Goal: Task Accomplishment & Management: Manage account settings

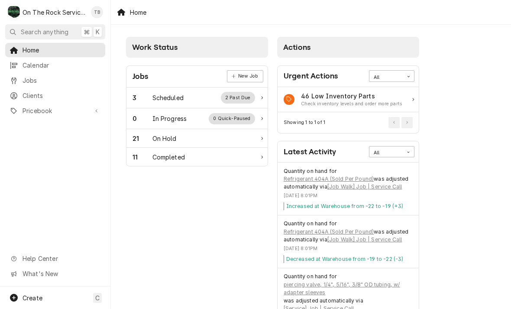
click at [169, 99] on div "Scheduled" at bounding box center [167, 97] width 31 height 9
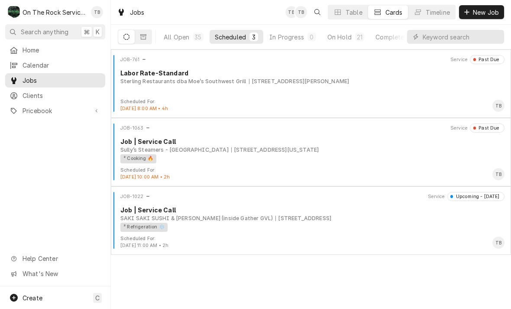
click at [268, 148] on div "6 E Washington St, Greenville, SC 29601" at bounding box center [274, 150] width 87 height 8
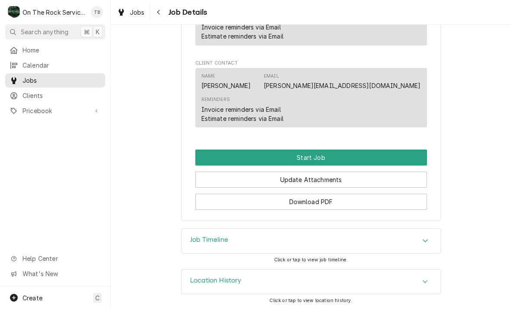
scroll to position [659, 0]
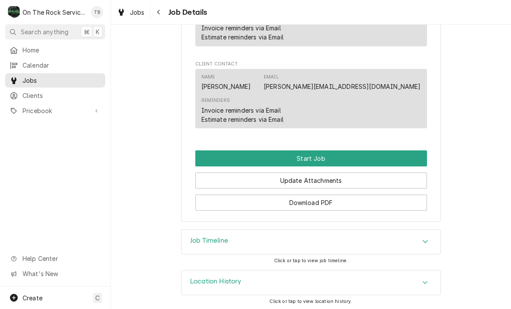
click at [304, 160] on button "Start Job" at bounding box center [311, 158] width 232 height 16
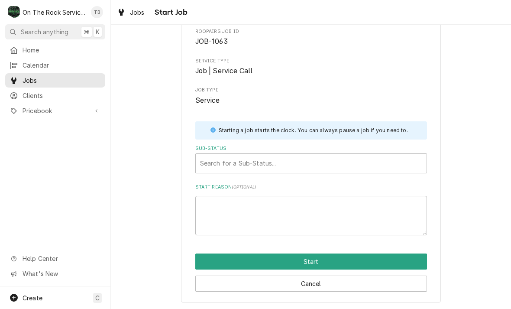
scroll to position [45, 0]
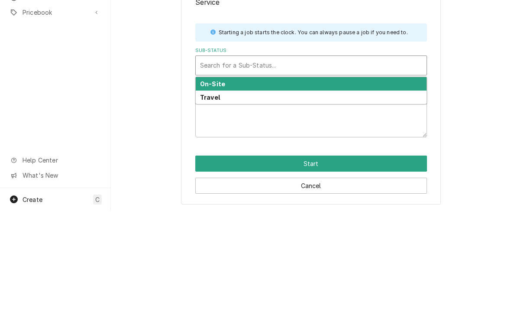
click at [392, 175] on div "On-Site" at bounding box center [311, 181] width 231 height 13
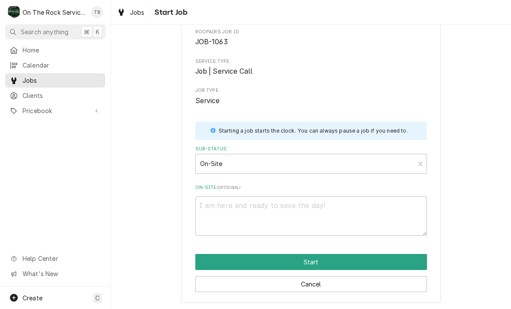
scroll to position [35, 0]
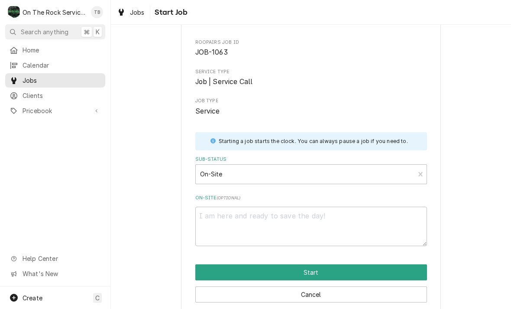
click at [303, 264] on button "Start" at bounding box center [311, 272] width 232 height 16
type textarea "x"
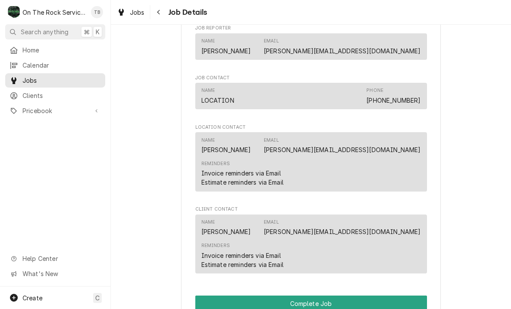
scroll to position [569, 0]
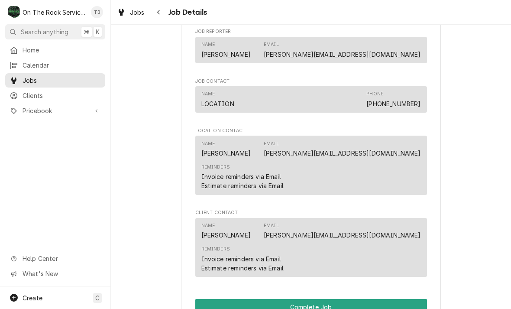
click at [134, 11] on span "Jobs" at bounding box center [137, 12] width 15 height 9
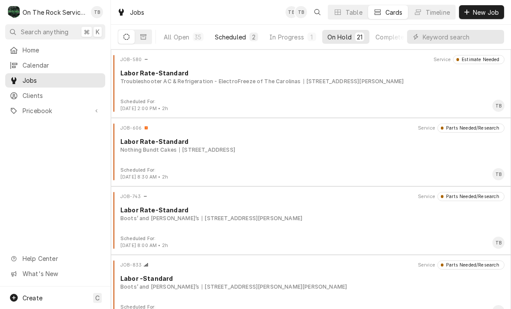
click at [234, 34] on div "Scheduled" at bounding box center [230, 36] width 31 height 9
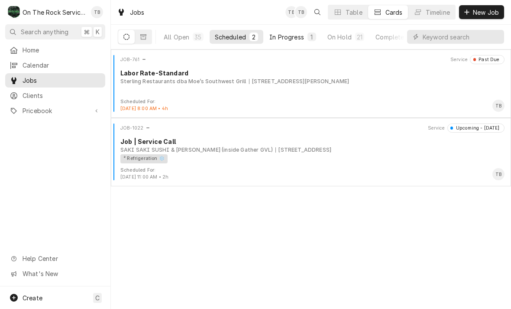
click at [287, 37] on div "In Progress" at bounding box center [286, 36] width 35 height 9
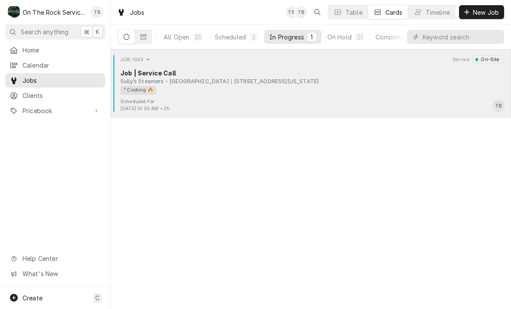
click at [291, 103] on div "Scheduled For: Sep 11th, 2025 - 10:00 AM • 2h TB" at bounding box center [310, 105] width 393 height 14
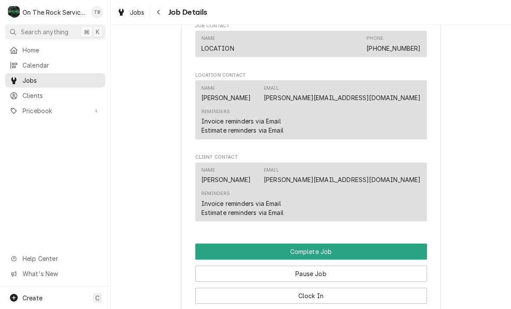
scroll to position [749, 0]
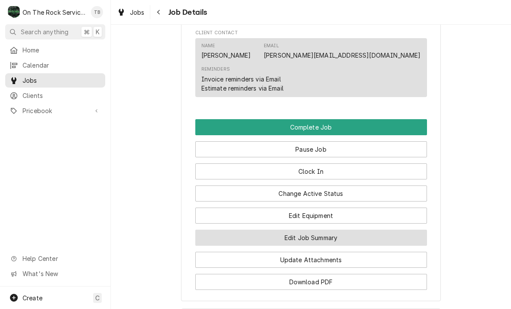
click at [327, 241] on button "Edit Job Summary" at bounding box center [311, 238] width 232 height 16
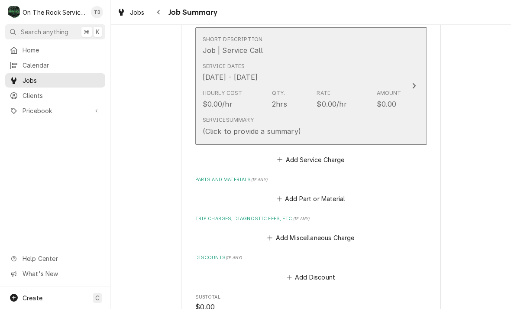
click at [363, 130] on div "Service Summary (Click to provide a summary)" at bounding box center [302, 126] width 199 height 27
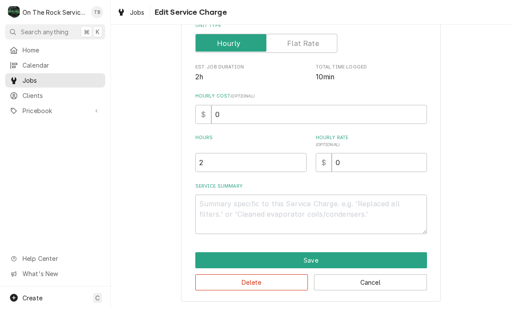
scroll to position [132, 0]
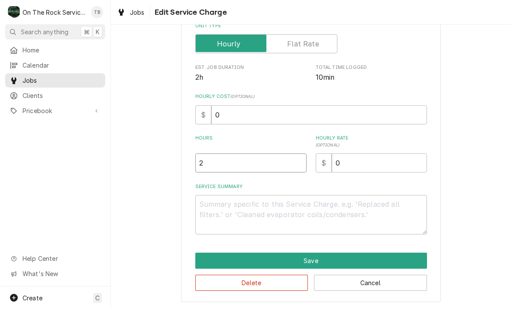
click at [218, 166] on input "2" at bounding box center [250, 162] width 111 height 19
type textarea "x"
type input ".5"
click at [227, 213] on textarea "Service Summary" at bounding box center [311, 214] width 232 height 39
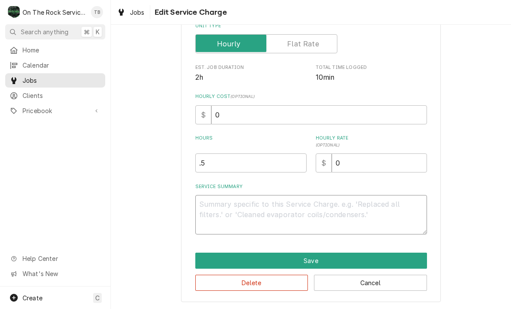
type textarea "x"
type textarea "9"
type textarea "x"
type textarea "9/"
type textarea "x"
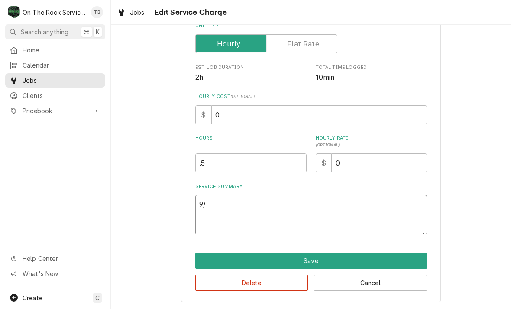
type textarea "9/2"
type textarea "x"
type textarea "9/23"
type textarea "x"
type textarea "9/23/"
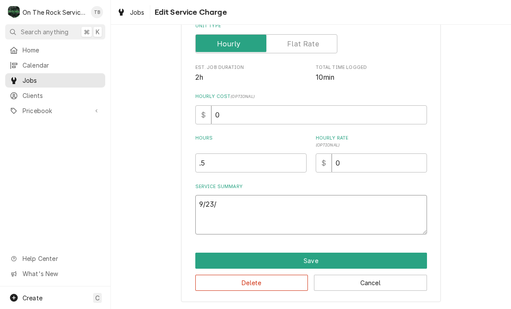
type textarea "x"
type textarea "9/23/2"
type textarea "x"
type textarea "9/23/25"
type textarea "x"
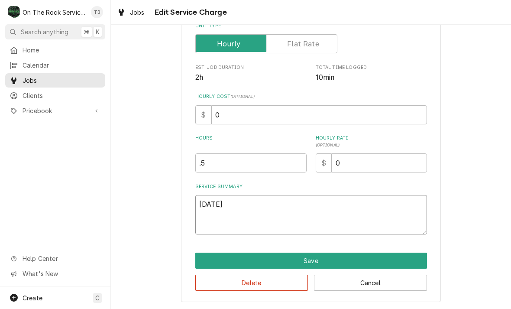
type textarea "9/23/25"
type textarea "x"
type textarea "9/23/25 T"
type textarea "x"
type textarea "9/23/25 TM"
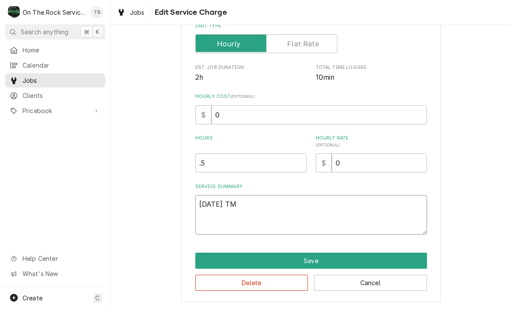
type textarea "x"
type textarea "9/23/25 TMB"
type textarea "x"
type textarea "9/23/25 TMB"
type textarea "x"
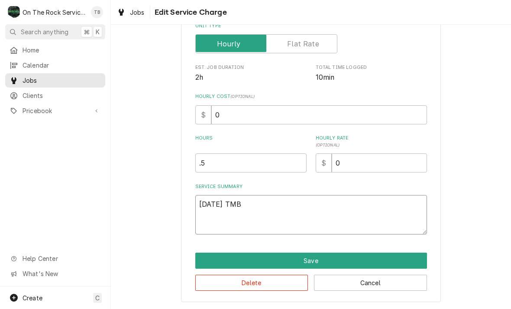
type textarea "9/23/25 TMB P"
type textarea "x"
type textarea "9/23/25 TMB PR"
type textarea "x"
type textarea "9/23/25 TMB PRO"
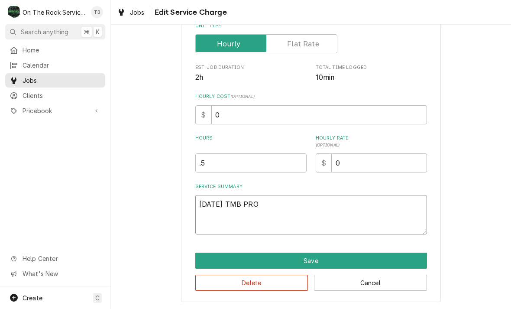
type textarea "x"
type textarea "9/23/25 TMB PROV"
type textarea "x"
type textarea "9/23/25 TMB PROVI"
type textarea "x"
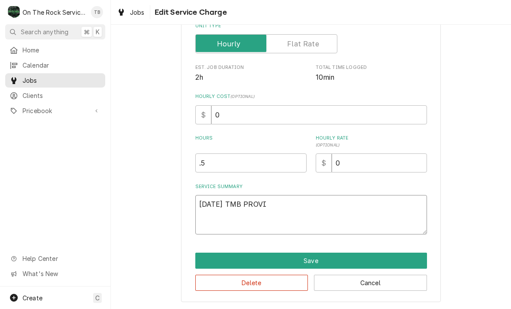
type textarea "9/23/25 TMB PROVID"
type textarea "x"
type textarea "9/23/25 TMB PROVIDE"
type textarea "x"
type textarea "9/23/25 TMB PROVIDE"
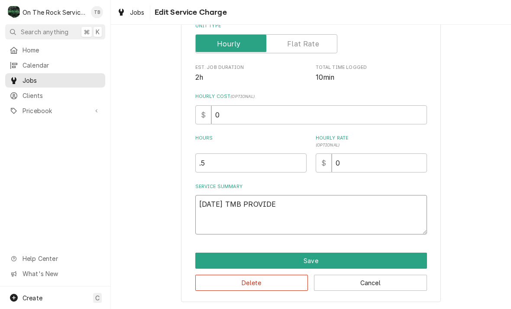
type textarea "x"
type textarea "9/23/25 TMB PROVIDE S"
type textarea "x"
type textarea "9/23/25 TMB PROVIDE SER"
type textarea "x"
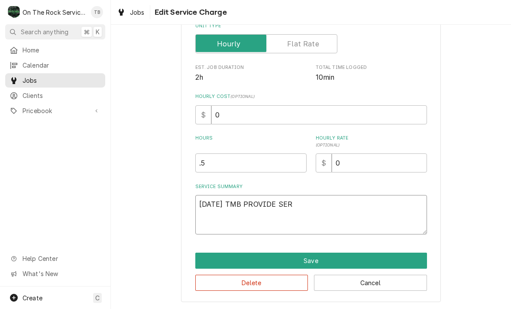
type textarea "9/23/25 TMB PROVIDE SERV"
type textarea "x"
type textarea "9/23/25 TMB PROVIDE SERVI"
type textarea "x"
type textarea "9/23/25 TMB PROVIDE SERVIC"
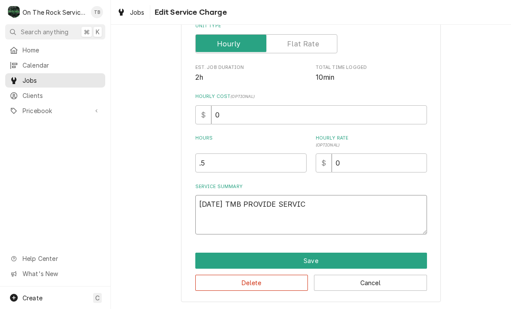
type textarea "x"
type textarea "9/23/25 TMB PROVIDE SERVICE"
type textarea "x"
type textarea "9/23/25 TMB PROVIDE SERVICE P"
type textarea "x"
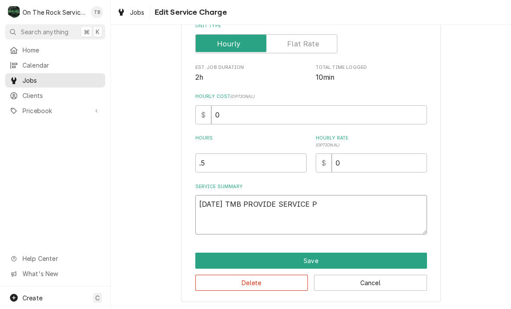
type textarea "9/23/25 TMB PROVIDE SERVICE PA"
type textarea "x"
type textarea "9/23/25 TMB PROVIDE SERVICE PART"
type textarea "x"
type textarea "9/23/25 TMB PROVIDE SERVICE PARTS"
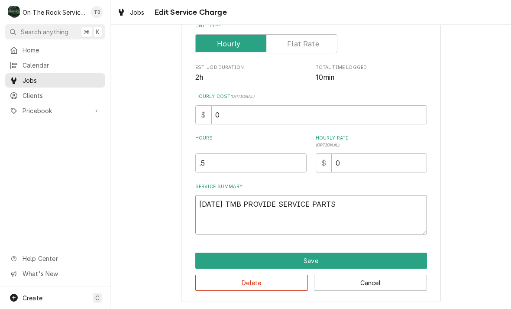
type textarea "x"
type textarea "9/23/25 TMB PROVIDE SERVICE PARTS"
type textarea "x"
type textarea "9/23/25 TMB PROVIDE SERVICE PARTS A"
type textarea "x"
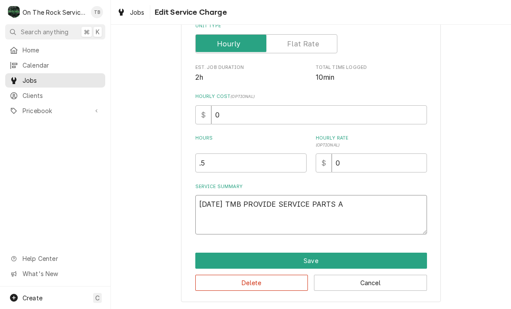
type textarea "9/23/25 TMB PROVIDE SERVICE PARTS AN"
type textarea "x"
type textarea "9/23/25 TMB PROVIDE SERVICE PARTS AND"
type textarea "x"
type textarea "9/23/25 TMB PROVIDE SERVICE PARTS AND A"
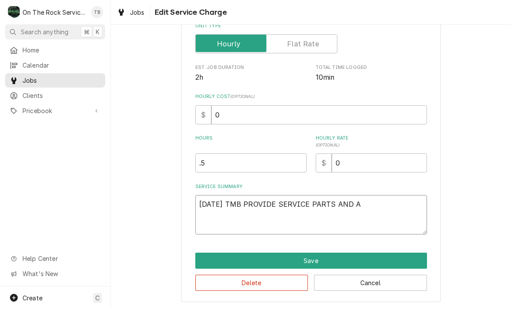
type textarea "x"
type textarea "9/23/25 TMB PROVIDE SERVICE PARTS AND AL"
type textarea "x"
type textarea "9/23/25 TMB PROVIDE SERVICE PARTS AND ALB"
type textarea "x"
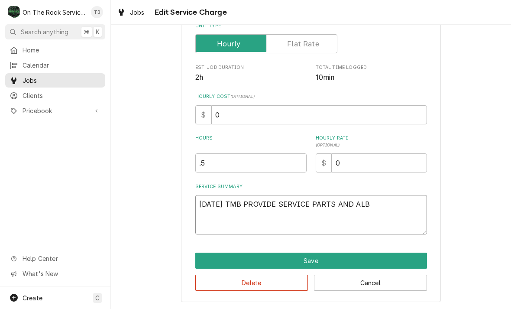
type textarea "9/23/25 TMB PROVIDE SERVICE PARTS AND ALBO"
type textarea "x"
type textarea "9/23/25 TMB PROVIDE SERVICE PARTS AND ALBOR"
type textarea "x"
type textarea "9/23/25 TMB PROVIDE SERVICE PARTS AND ALBOR"
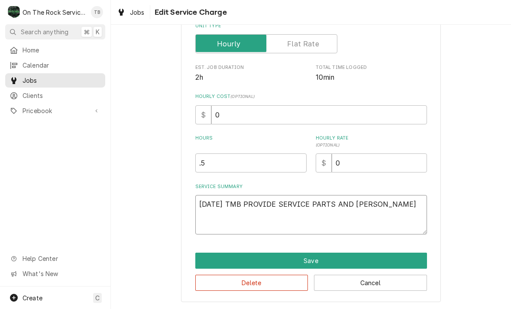
type textarea "x"
type textarea "9/23/25 TMB PROVIDE SERVICE PARTS AND ALBOR TO"
type textarea "x"
type textarea "9/23/25 TMB PROVIDE SERVICE PARTS AND ALBOR TO"
type textarea "x"
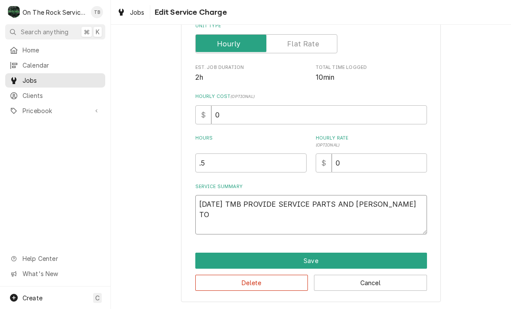
type textarea "9/23/25 TMB PROVIDE SERVICE PARTS AND ALBOR TO"
type textarea "x"
type textarea "9/23/25 TMB PROVIDE SERVICE PARTS AND ALBOR T"
type textarea "x"
type textarea "9/23/25 TMB PROVIDE SERVICE PARTS AND ALBOR"
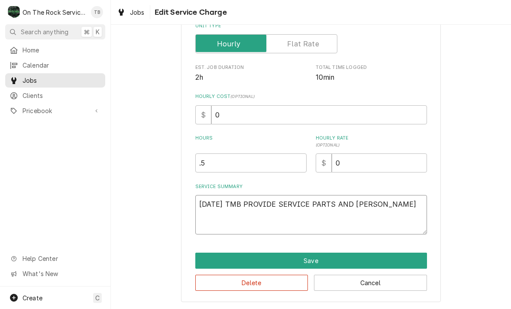
type textarea "x"
type textarea "9/23/25 TMB PROVIDE SERVICE PARTS AND ALBOR"
type textarea "x"
type textarea "9/23/25 TMB PROVIDE SERVICE PARTS AND ALBO"
type textarea "x"
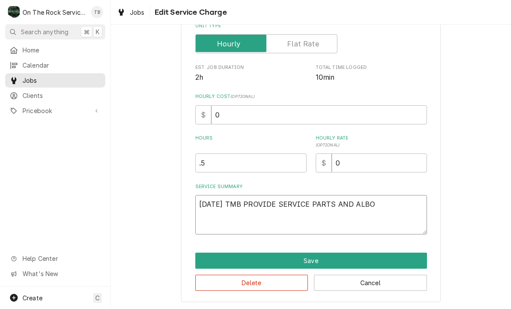
type textarea "9/23/25 TMB PROVIDE SERVICE PARTS AND ALB"
type textarea "x"
type textarea "9/23/25 TMB PROVIDE SERVICE PARTS AND AL"
type textarea "x"
type textarea "9/23/25 TMB PROVIDE SERVICE PARTS AND A"
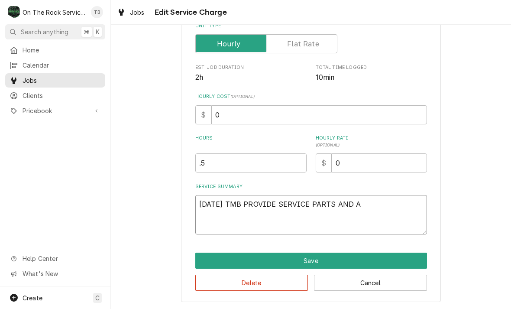
type textarea "x"
type textarea "9/23/25 TMB PROVIDE SERVICE PARTS AND"
type textarea "x"
type textarea "9/23/25 TMB PROVIDE SERVICE PARTS AND L"
type textarea "x"
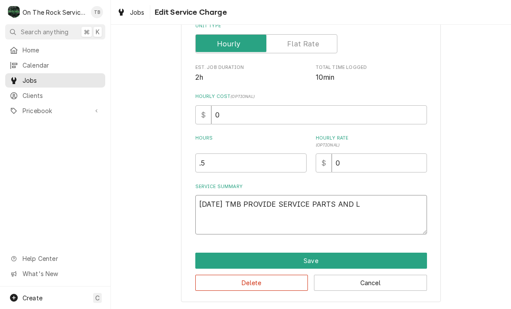
type textarea "9/23/25 TMB PROVIDE SERVICE PARTS AND LA"
type textarea "x"
type textarea "9/23/25 TMB PROVIDE SERVICE PARTS AND LABO"
type textarea "x"
type textarea "9/23/25 TMB PROVIDE SERVICE PARTS AND LABOR"
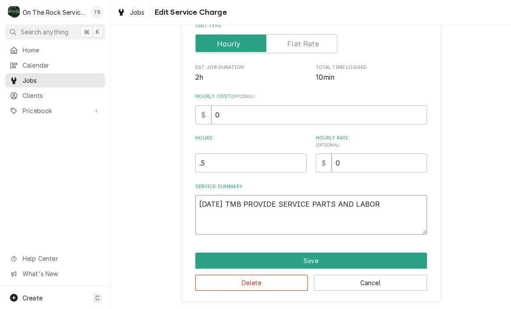
type textarea "x"
type textarea "9/23/25 TMB PROVIDE SERVICE PARTS AND LABOR T"
type textarea "x"
type textarea "9/23/25 TMB PROVIDE SERVICE PARTS AND LABOR TO"
type textarea "x"
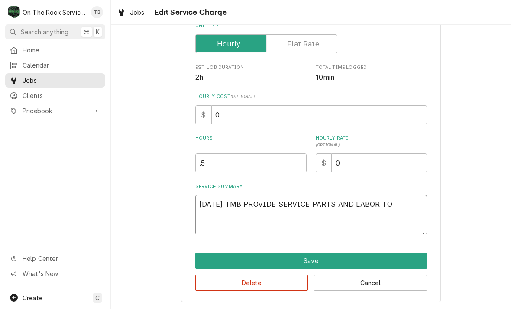
type textarea "9/23/25 TMB PROVIDE SERVICE PARTS AND LABOR TO"
type textarea "x"
type textarea "9/23/25 TMB PROVIDE SERVICE PARTS AND LABOR TO D"
type textarea "x"
type textarea "9/23/25 TMB PROVIDE SERVICE PARTS AND LABOR TO DE"
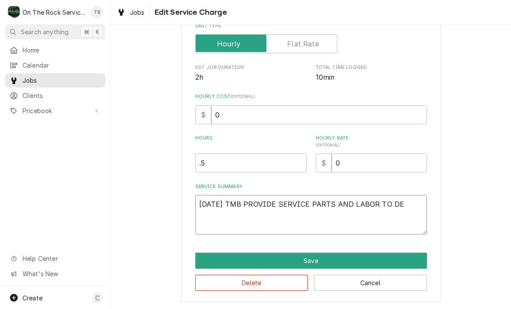
type textarea "x"
type textarea "9/23/25 TMB PROVIDE SERVICE PARTS AND LABOR TO DET"
type textarea "x"
type textarea "9/23/25 TMB PROVIDE SERVICE PARTS AND LABOR TO DETE"
type textarea "x"
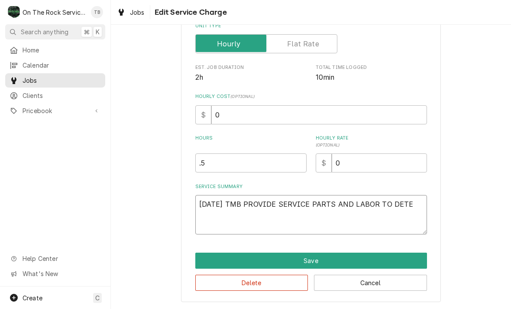
type textarea "9/23/25 TMB PROVIDE SERVICE PARTS AND LABOR TO DETER"
type textarea "x"
type textarea "9/23/25 TMB PROVIDE SERVICE PARTS AND LABOR TO DETERM"
type textarea "x"
type textarea "9/23/25 TMB PROVIDE SERVICE PARTS AND LABOR TO DETERMI"
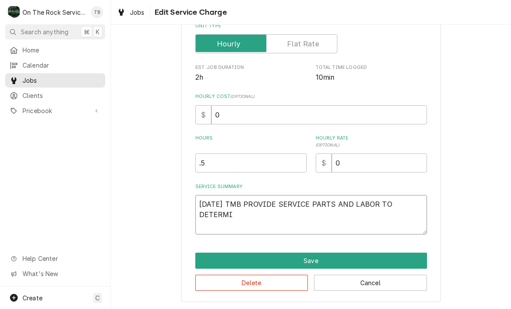
type textarea "x"
type textarea "9/23/25 TMB PROVIDE SERVICE PARTS AND LABOR TO DETERMINE"
type textarea "x"
type textarea "9/23/25 TMB PROVIDE SERVICE PARTS AND LABOR TO DETERMINE"
type textarea "x"
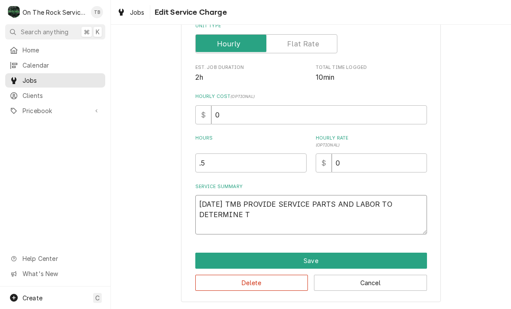
type textarea "9/23/25 TMB PROVIDE SERVICE PARTS AND LABOR TO DETERMINE TH"
type textarea "x"
type textarea "9/23/25 TMB PROVIDE SERVICE PARTS AND LABOR TO DETERMINE THAT"
type textarea "x"
type textarea "9/23/25 TMB PROVIDE SERVICE PARTS AND LABOR TO DETERMINE THAT"
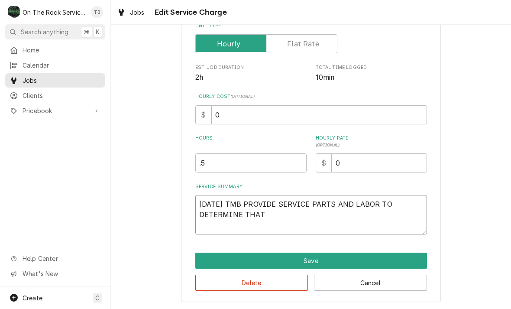
type textarea "x"
type textarea "9/23/25 TMB PROVIDE SERVICE PARTS AND LABOR TO DETERMINE THAT O"
type textarea "x"
type textarea "9/23/25 TMB PROVIDE SERVICE PARTS AND LABOR TO DETERMINE THAT ON"
type textarea "x"
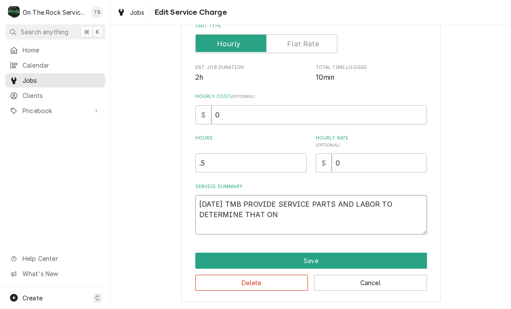
type textarea "9/23/25 TMB PROVIDE SERVICE PARTS AND LABOR TO DETERMINE THAT ON"
type textarea "x"
type textarea "9/23/25 TMB PROVIDE SERVICE PARTS AND LABOR TO DETERMINE THAT ON U"
type textarea "x"
type textarea "9/23/25 TMB PROVIDE SERVICE PARTS AND LABOR TO DETERMINE THAT ON UN"
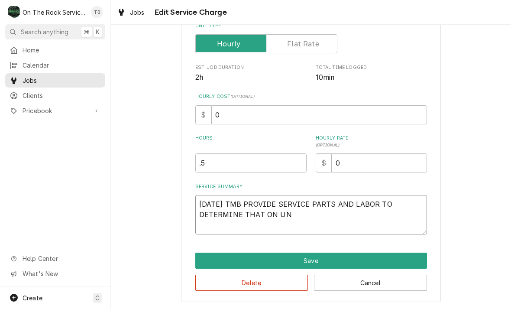
type textarea "x"
type textarea "9/23/25 TMB PROVIDE SERVICE PARTS AND LABOR TO DETERMINE THAT ON UNI"
type textarea "x"
type textarea "9/23/25 TMB PROVIDE SERVICE PARTS AND LABOR TO DETERMINE THAT ON UNIT"
type textarea "x"
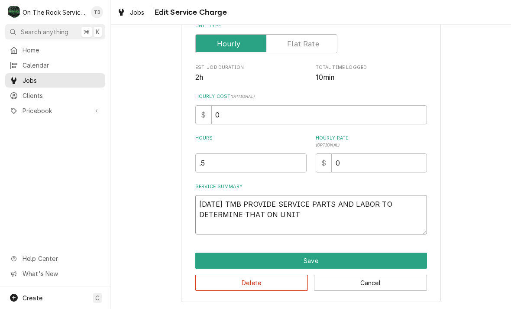
type textarea "9/23/25 TMB PROVIDE SERVICE PARTS AND LABOR TO DETERMINE THAT ON UNIT"
type textarea "x"
type textarea "9/23/25 TMB PROVIDE SERVICE PARTS AND LABOR TO DETERMINE THAT ON UNIT L"
type textarea "x"
type textarea "9/23/25 TMB PROVIDE SERVICE PARTS AND LABOR TO DETERMINE THAT ON UNIT"
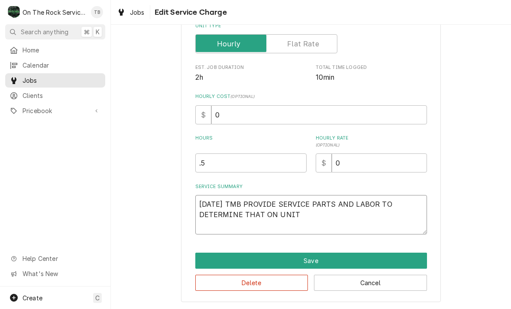
type textarea "x"
type textarea "9/23/25 TMB PROVIDE SERVICE PARTS AND LABOR TO DETERMINE THAT ON UNIT C"
type textarea "x"
type textarea "9/23/25 TMB PROVIDE SERVICE PARTS AND LABOR TO DETERMINE THAT ON UNIT CU"
type textarea "x"
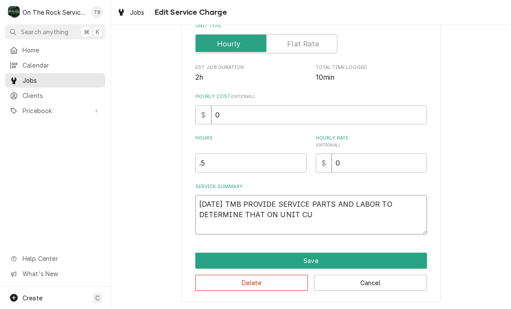
type textarea "9/23/25 TMB PROVIDE SERVICE PARTS AND LABOR TO DETERMINE THAT ON UNIT CUR"
type textarea "x"
type textarea "9/23/25 TMB PROVIDE SERVICE PARTS AND LABOR TO DETERMINE THAT ON UNIT CURR"
type textarea "x"
type textarea "9/23/25 TMB PROVIDE SERVICE PARTS AND LABOR TO DETERMINE THAT ON UNIT CURREN"
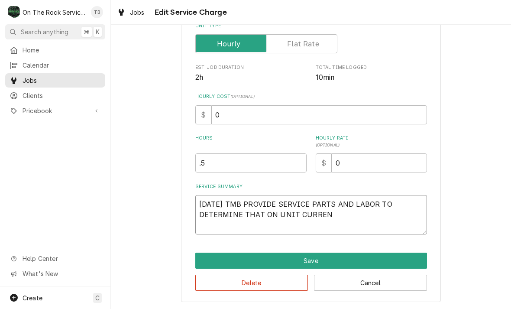
type textarea "x"
type textarea "9/23/25 TMB PROVIDE SERVICE PARTS AND LABOR TO DETERMINE THAT ON UNIT CURRENT"
type textarea "x"
type textarea "9/23/25 TMB PROVIDE SERVICE PARTS AND LABOR TO DETERMINE THAT ON UNIT CURRENTL"
type textarea "x"
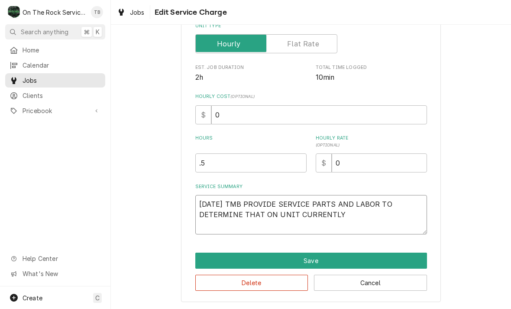
type textarea "9/23/25 TMB PROVIDE SERVICE PARTS AND LABOR TO DETERMINE THAT ON UNIT CURRENTLY"
type textarea "x"
type textarea "9/23/25 TMB PROVIDE SERVICE PARTS AND LABOR TO DETERMINE THAT ON UNIT CURRENTLY…"
type textarea "x"
type textarea "9/23/25 TMB PROVIDE SERVICE PARTS AND LABOR TO DETERMINE THAT ON UNIT CURRENTLY…"
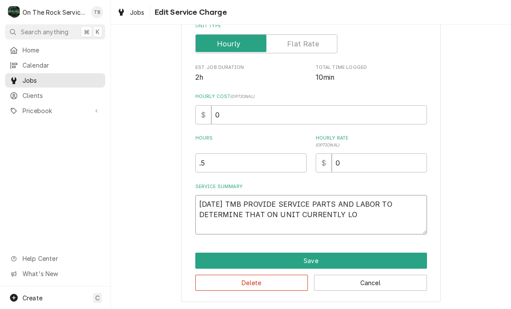
type textarea "x"
type textarea "9/23/25 TMB PROVIDE SERVICE PARTS AND LABOR TO DETERMINE THAT ON UNIT CURRENTLY…"
type textarea "x"
type textarea "9/23/25 TMB PROVIDE SERVICE PARTS AND LABOR TO DETERMINE THAT ON UNIT CURRENTLY…"
type textarea "x"
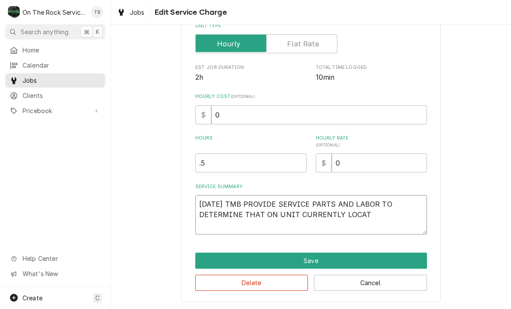
type textarea "9/23/25 TMB PROVIDE SERVICE PARTS AND LABOR TO DETERMINE THAT ON UNIT CURRENTLY…"
type textarea "x"
type textarea "9/23/25 TMB PROVIDE SERVICE PARTS AND LABOR TO DETERMINE THAT ON UNIT CURRENTLY…"
type textarea "x"
type textarea "9/23/25 TMB PROVIDE SERVICE PARTS AND LABOR TO DETERMINE THAT ON UNIT CURRENTLY…"
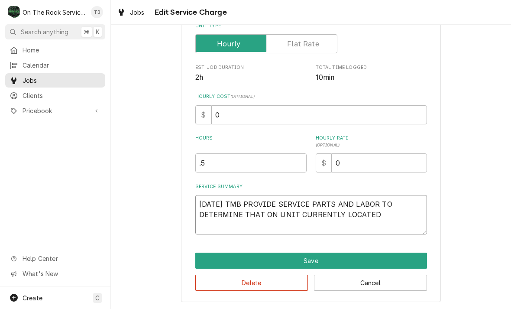
type textarea "x"
type textarea "9/23/25 TMB PROVIDE SERVICE PARTS AND LABOR TO DETERMINE THAT ON UNIT CURRENTLY…"
type textarea "x"
type textarea "9/23/25 TMB PROVIDE SERVICE PARTS AND LABOR TO DETERMINE THAT ON UNIT CURRENTLY…"
type textarea "x"
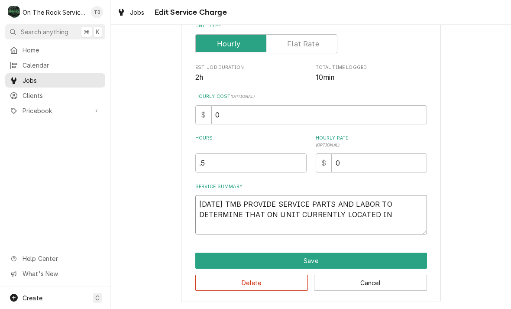
type textarea "9/23/25 TMB PROVIDE SERVICE PARTS AND LABOR TO DETERMINE THAT ON UNIT CURRENTLY…"
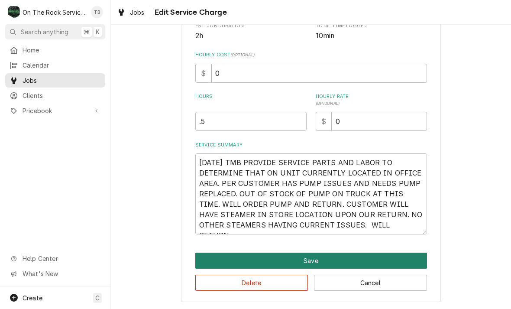
click at [316, 261] on button "Save" at bounding box center [311, 261] width 232 height 16
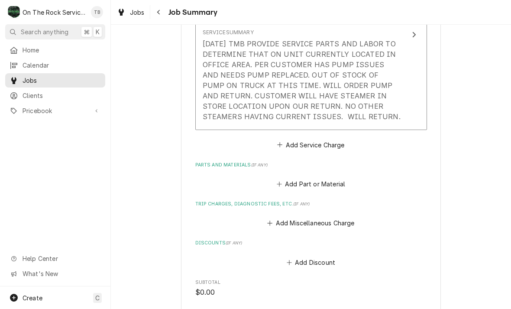
scroll to position [330, 0]
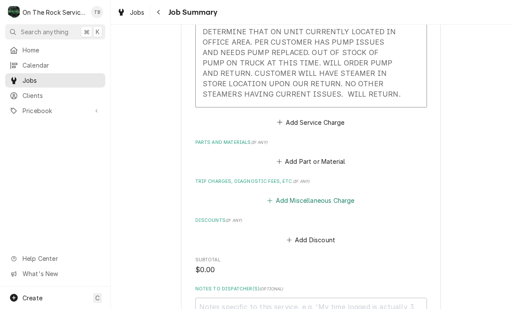
click at [320, 194] on button "Add Miscellaneous Charge" at bounding box center [311, 200] width 90 height 12
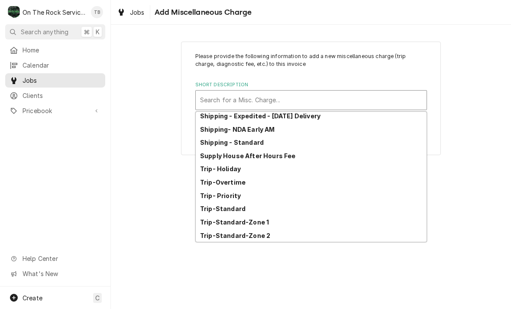
scroll to position [149, 0]
click at [266, 223] on div "Trip-Standard-Zone 1" at bounding box center [311, 221] width 231 height 13
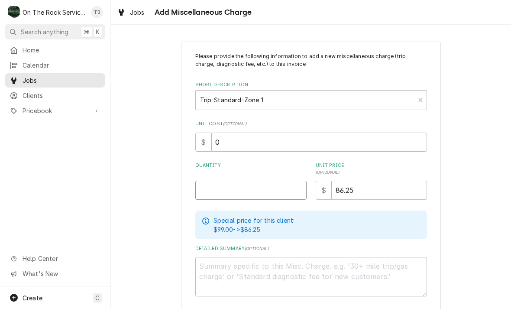
click at [235, 187] on input "Quantity" at bounding box center [250, 190] width 111 height 19
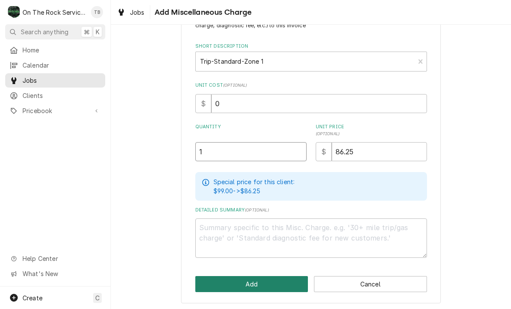
click at [253, 285] on button "Add" at bounding box center [251, 284] width 113 height 16
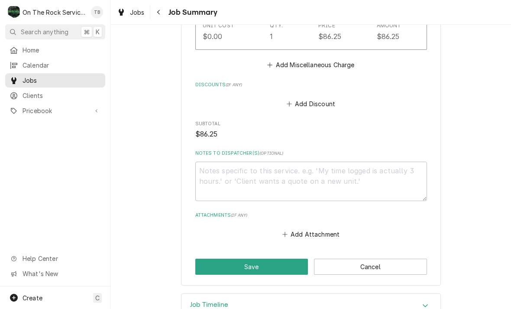
scroll to position [537, 0]
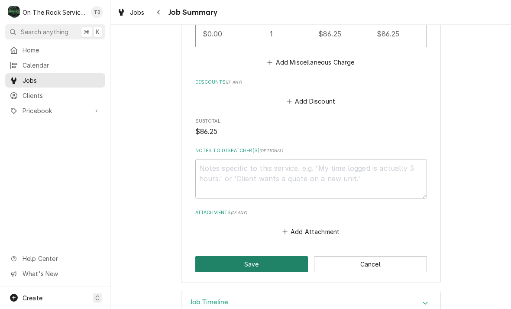
click at [254, 262] on button "Save" at bounding box center [251, 264] width 113 height 16
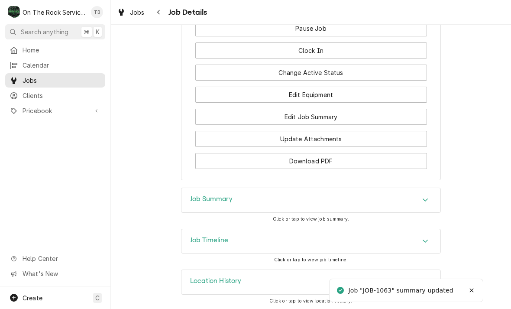
scroll to position [974, 0]
click at [423, 279] on icon "Accordion Header" at bounding box center [425, 282] width 6 height 7
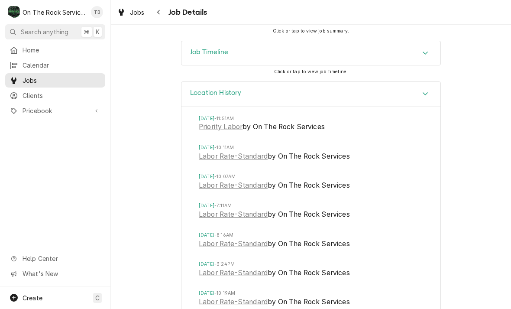
scroll to position [1170, 0]
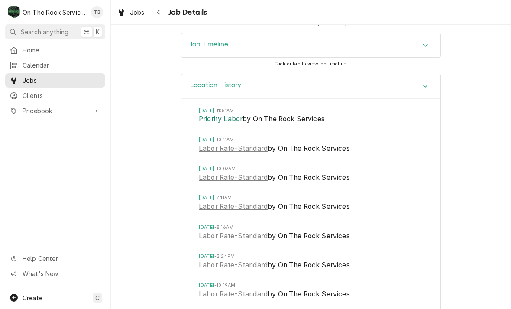
click at [224, 114] on link "Priority Labor" at bounding box center [221, 119] width 44 height 10
click at [228, 144] on link "Labor Rate-Standard" at bounding box center [233, 148] width 69 height 10
click at [235, 176] on link "Labor Rate-Standard" at bounding box center [233, 177] width 69 height 10
click at [132, 13] on span "Jobs" at bounding box center [137, 12] width 15 height 9
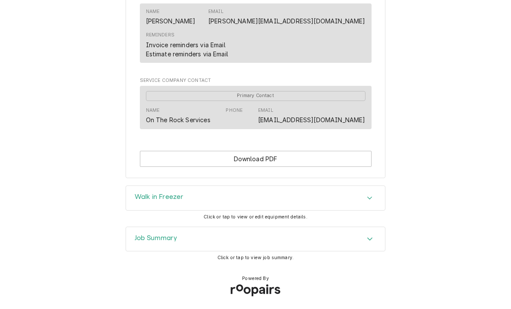
scroll to position [544, 0]
click at [264, 285] on img "Dynamic Content Wrapper" at bounding box center [255, 291] width 64 height 26
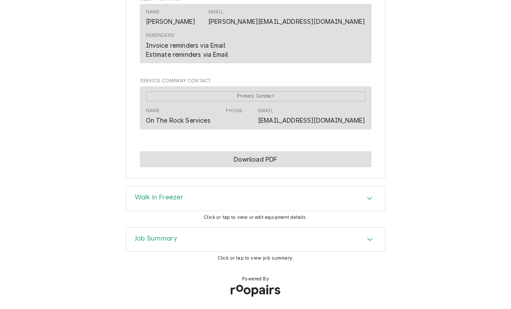
click at [261, 159] on button "Download PDF" at bounding box center [256, 159] width 232 height 16
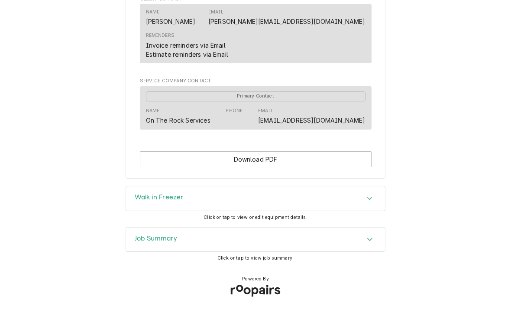
scroll to position [543, 0]
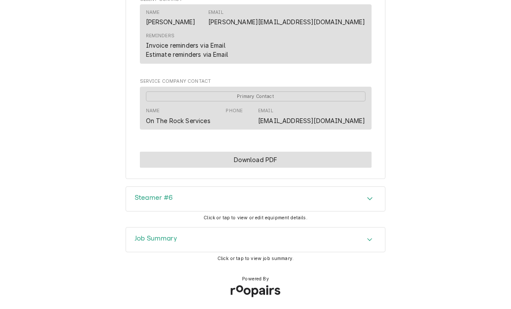
click at [269, 158] on button "Download PDF" at bounding box center [256, 160] width 232 height 16
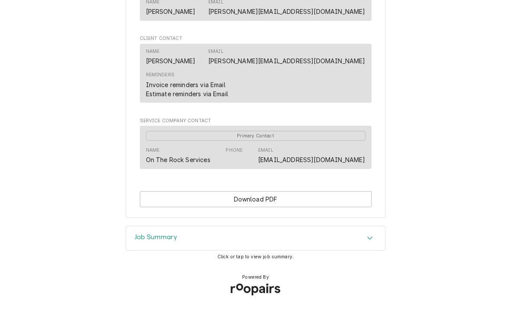
scroll to position [562, 0]
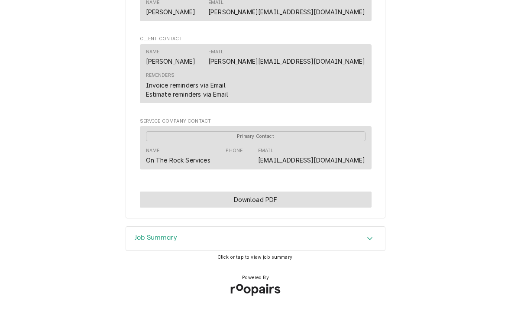
click at [274, 197] on button "Download PDF" at bounding box center [256, 199] width 232 height 16
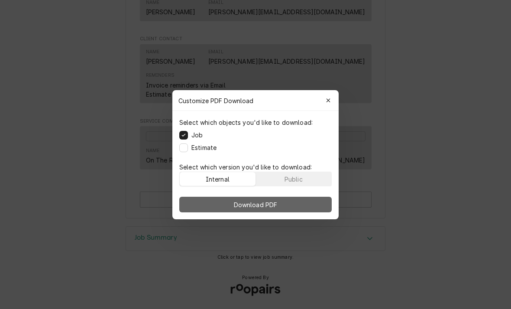
click at [268, 201] on span "Download PDF" at bounding box center [255, 204] width 47 height 9
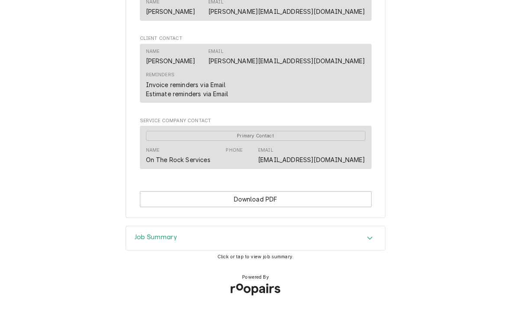
scroll to position [562, 0]
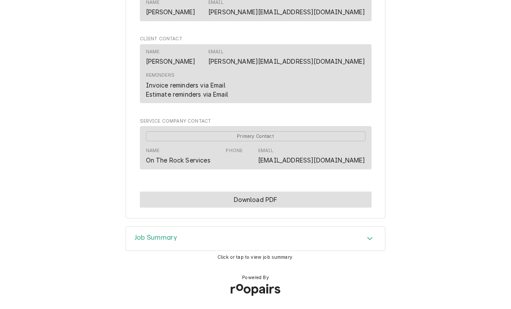
click at [259, 203] on button "Download PDF" at bounding box center [256, 199] width 232 height 16
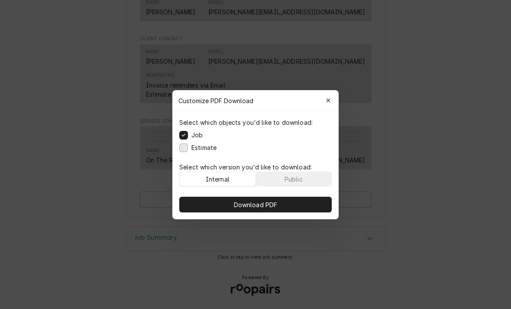
click at [185, 150] on button "Estimate" at bounding box center [183, 147] width 9 height 9
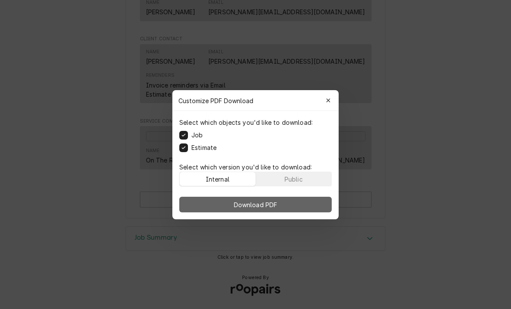
click at [266, 207] on span "Download PDF" at bounding box center [255, 204] width 47 height 9
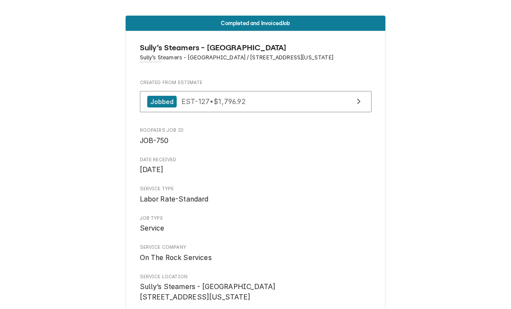
scroll to position [0, 0]
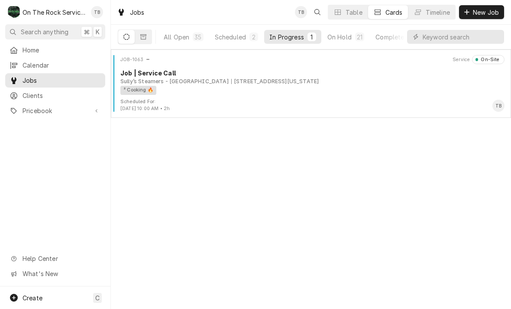
click at [285, 33] on div "In Progress" at bounding box center [286, 36] width 35 height 9
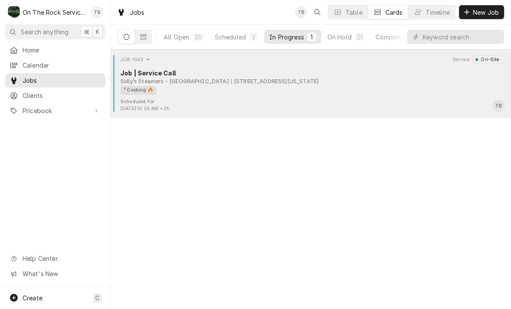
click at [191, 93] on div "² Cooking 🔥" at bounding box center [309, 90] width 378 height 9
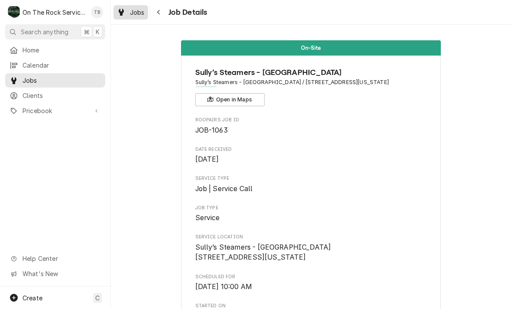
click at [142, 15] on span "Jobs" at bounding box center [137, 12] width 15 height 9
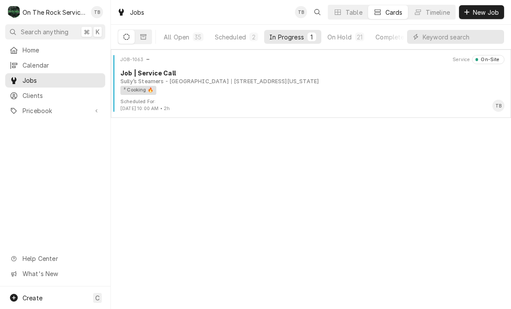
click at [295, 38] on div "In Progress" at bounding box center [286, 36] width 35 height 9
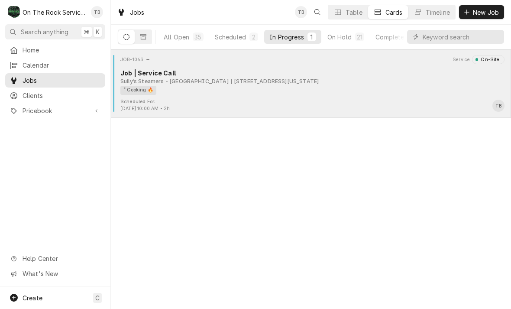
click at [288, 101] on div "Scheduled For: [DATE] 10:00 AM • 2h TB" at bounding box center [310, 105] width 393 height 14
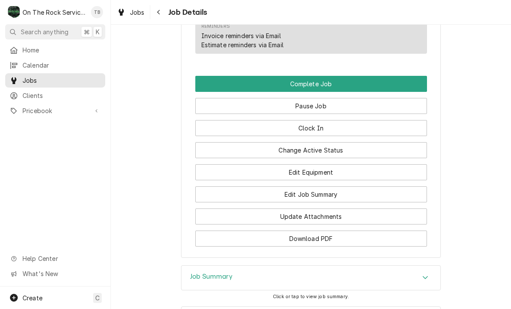
scroll to position [897, 0]
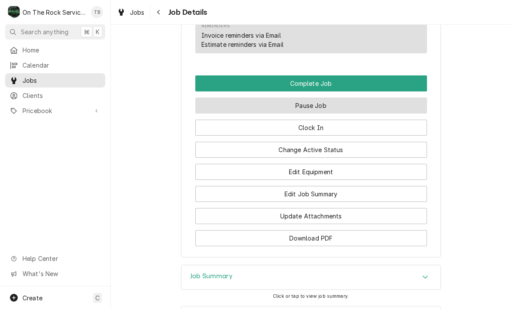
click at [329, 102] on button "Pause Job" at bounding box center [311, 105] width 232 height 16
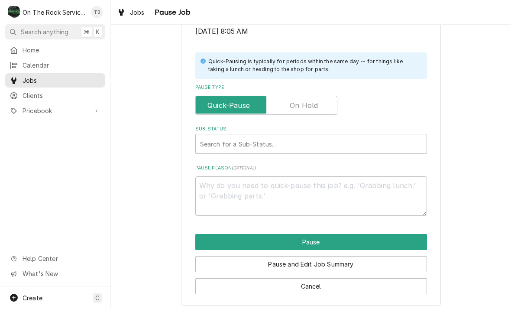
scroll to position [172, 0]
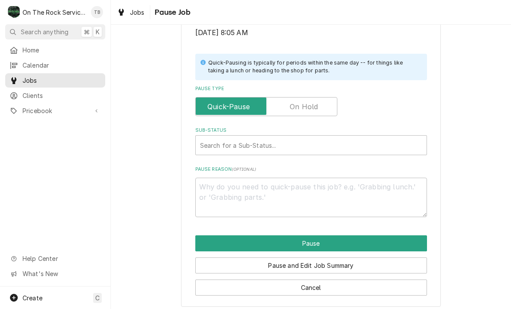
click at [304, 97] on input "Pause Type" at bounding box center [266, 106] width 134 height 19
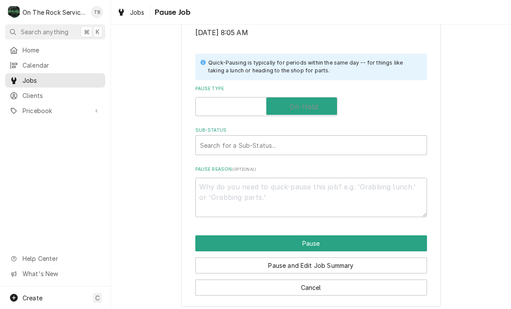
checkbox input "true"
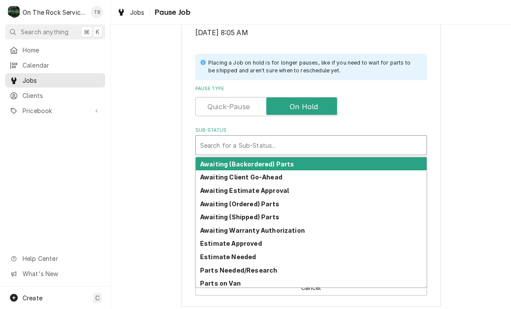
click at [262, 204] on strong "Awaiting (Ordered) Parts" at bounding box center [239, 203] width 79 height 7
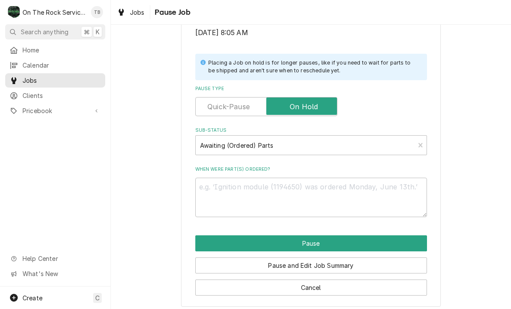
scroll to position [164, 0]
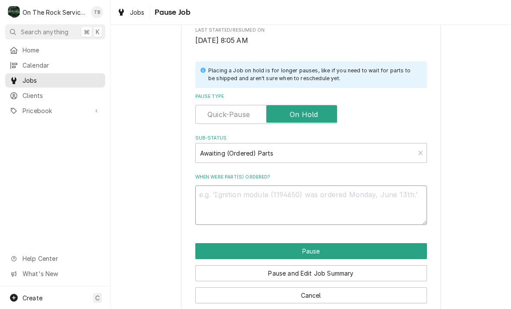
click at [226, 198] on textarea "When were part(s) ordered?" at bounding box center [311, 204] width 232 height 39
type textarea "x"
type textarea "W"
type textarea "x"
type textarea "WA"
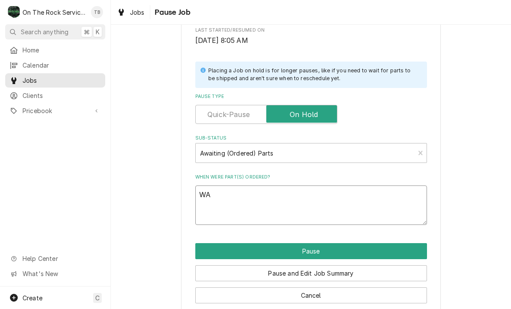
type textarea "x"
type textarea "WAT"
type textarea "x"
type textarea "WATE"
type textarea "x"
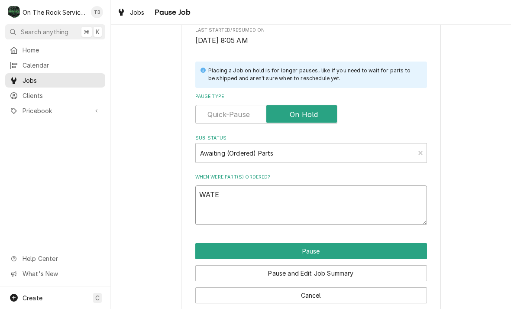
type textarea "WATER"
type textarea "x"
type textarea "WATER"
type textarea "x"
type textarea "WATER P"
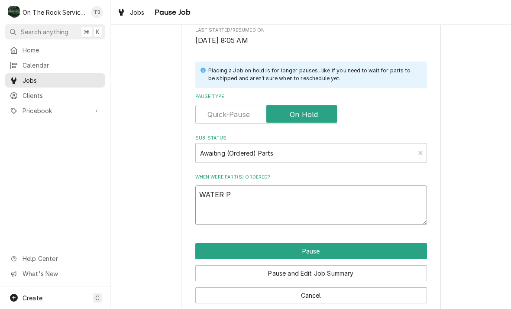
type textarea "x"
type textarea "WATER PU"
type textarea "x"
type textarea "WATER PUM"
type textarea "x"
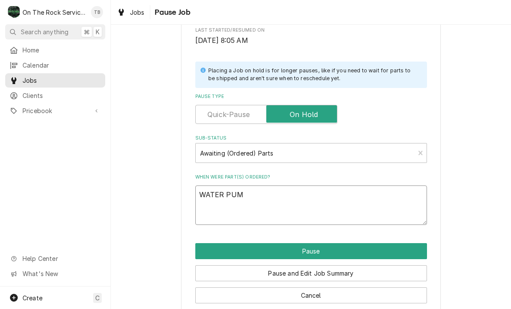
type textarea "WATER PUMP"
type textarea "x"
type textarea "WATER PUMP"
type textarea "x"
type textarea "WATER PUMP K"
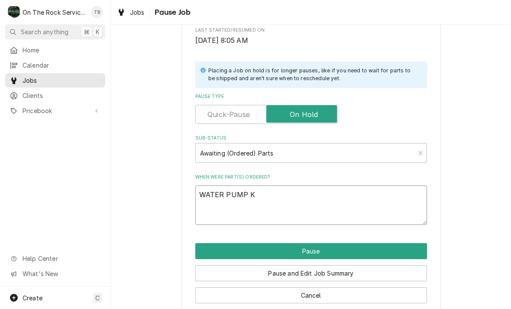
type textarea "x"
type textarea "WATER PUMP KI"
type textarea "x"
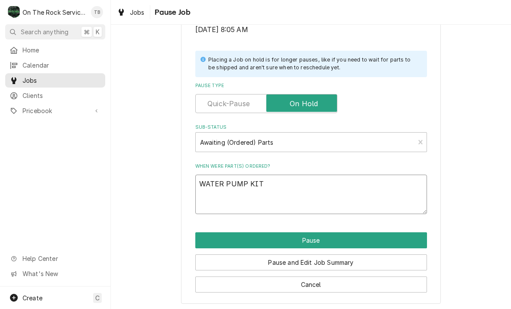
scroll to position [174, 0]
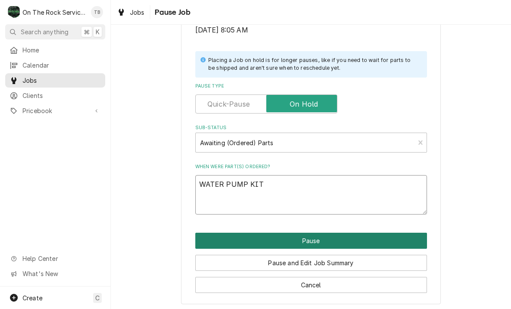
type textarea "WATER PUMP KIT"
click at [311, 240] on button "Pause" at bounding box center [311, 241] width 232 height 16
type textarea "x"
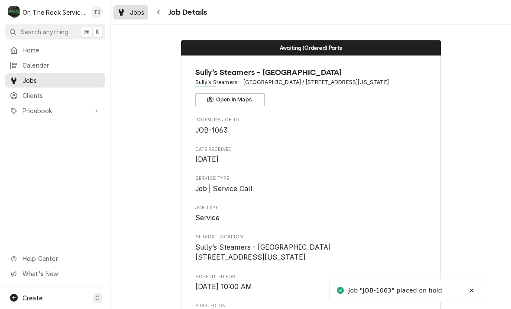
click at [137, 12] on span "Jobs" at bounding box center [137, 12] width 15 height 9
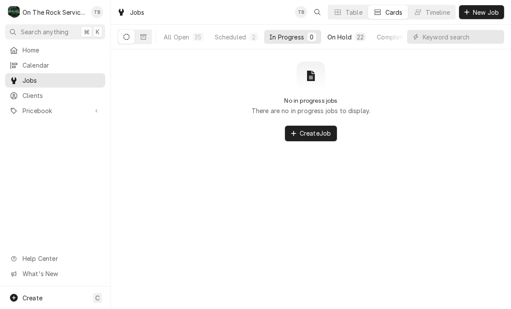
click at [347, 35] on div "On Hold" at bounding box center [339, 36] width 24 height 9
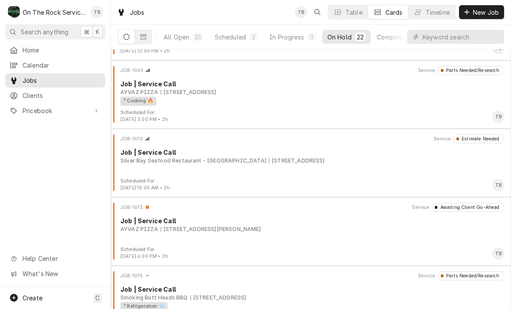
scroll to position [1065, 0]
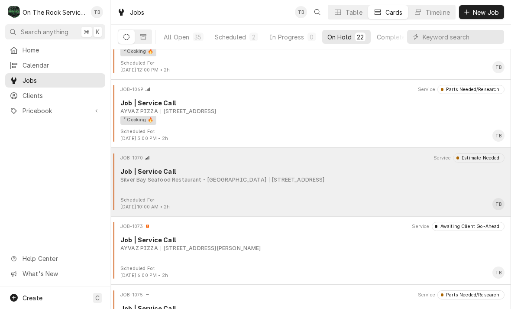
click at [358, 188] on div "JOB-1070 Service Estimate Needed Job | Service Call Silver Bay Seafood Restaura…" at bounding box center [310, 174] width 393 height 43
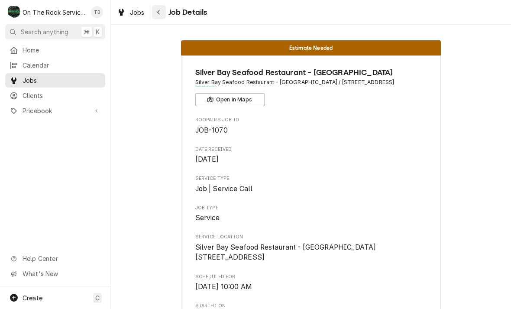
click at [165, 12] on button "Navigate back" at bounding box center [159, 12] width 14 height 14
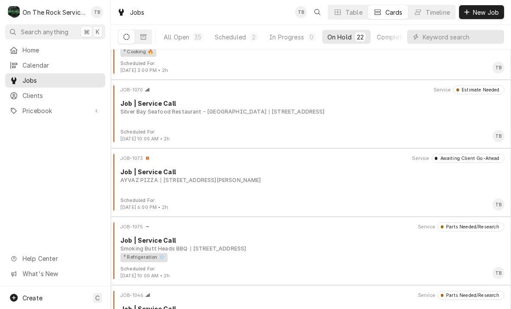
scroll to position [1121, 0]
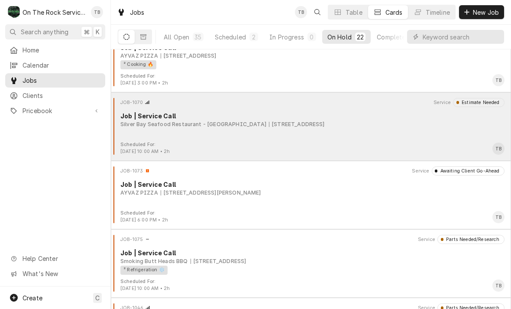
click at [334, 135] on div "JOB-1070 Service Estimate Needed Job | Service Call Silver Bay Seafood Restaura…" at bounding box center [310, 119] width 393 height 43
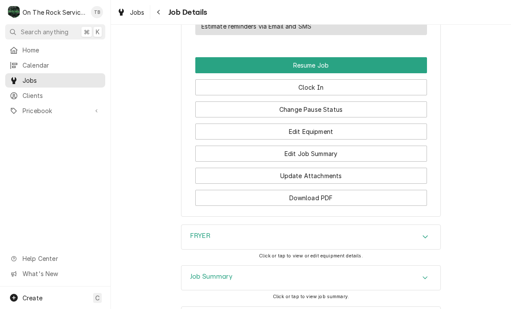
scroll to position [1020, 0]
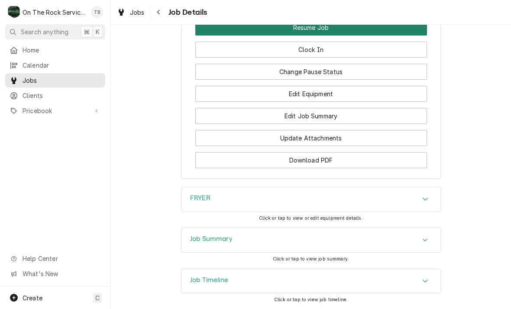
click at [325, 30] on button "Resume Job" at bounding box center [311, 27] width 232 height 16
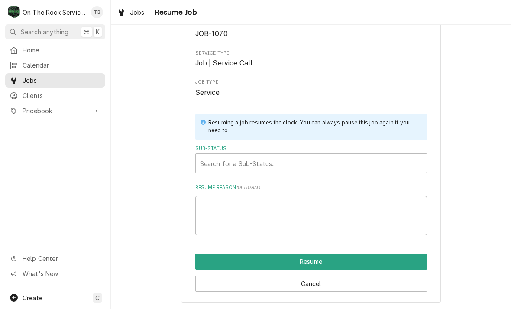
scroll to position [53, 0]
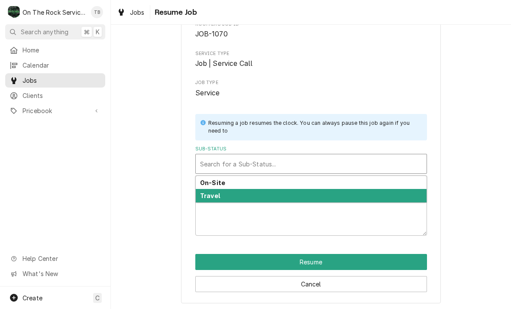
click at [230, 197] on div "Travel" at bounding box center [311, 195] width 231 height 13
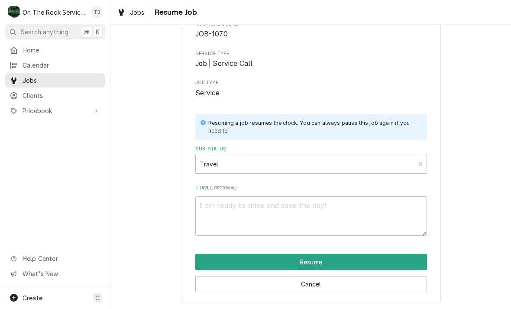
scroll to position [42, 0]
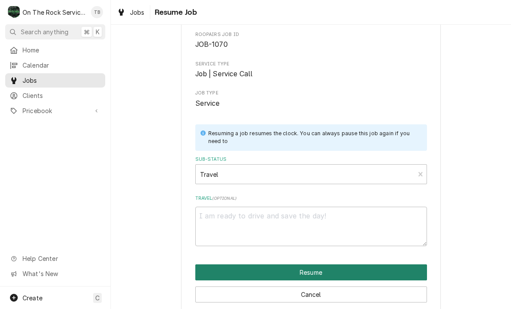
click at [321, 269] on button "Resume" at bounding box center [311, 272] width 232 height 16
type textarea "x"
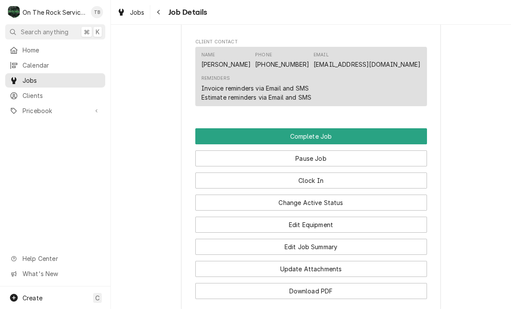
scroll to position [872, 0]
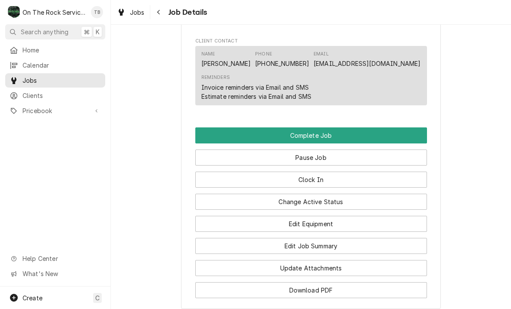
click at [321, 182] on button "Clock In" at bounding box center [311, 180] width 232 height 16
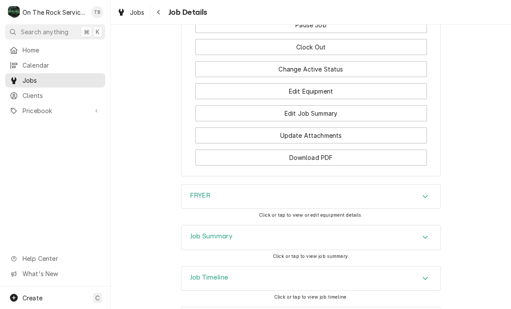
scroll to position [1004, 0]
click at [322, 139] on button "Update Attachments" at bounding box center [311, 136] width 232 height 16
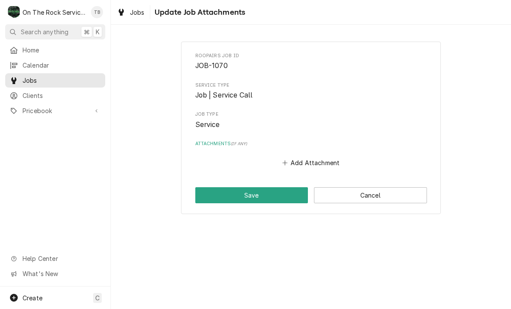
click at [291, 158] on button "Add Attachment" at bounding box center [311, 163] width 61 height 12
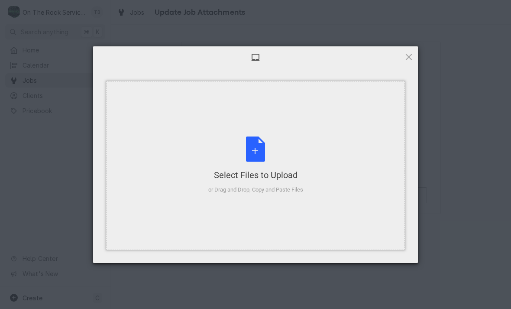
click at [253, 155] on div "Select Files to Upload or Drag and Drop, Copy and Paste Files" at bounding box center [255, 165] width 95 height 58
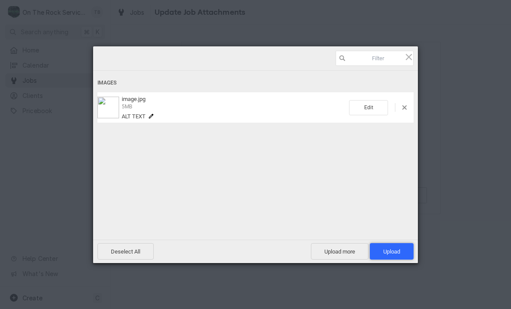
click at [405, 249] on span "Upload 1" at bounding box center [392, 251] width 44 height 16
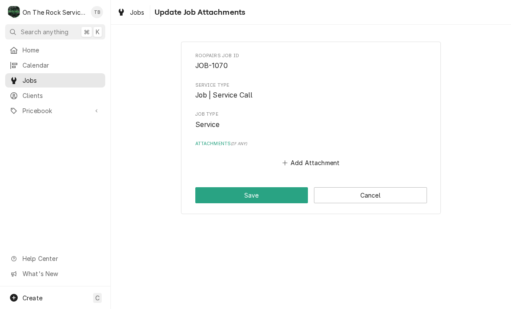
click at [254, 197] on button "Save" at bounding box center [251, 195] width 113 height 16
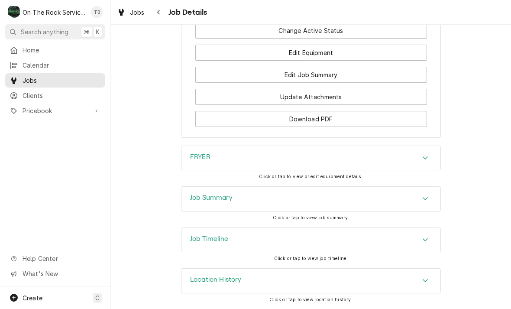
scroll to position [1048, 0]
click at [323, 97] on button "Update Attachments" at bounding box center [311, 97] width 232 height 16
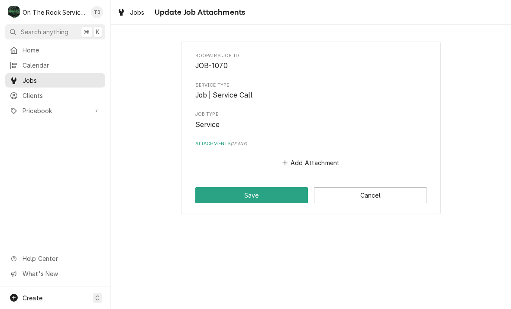
click at [314, 164] on button "Add Attachment" at bounding box center [311, 163] width 61 height 12
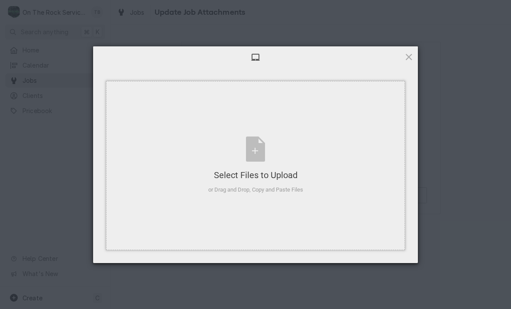
click at [263, 156] on div "Select Files to Upload or Drag and Drop, Copy and Paste Files" at bounding box center [255, 165] width 95 height 58
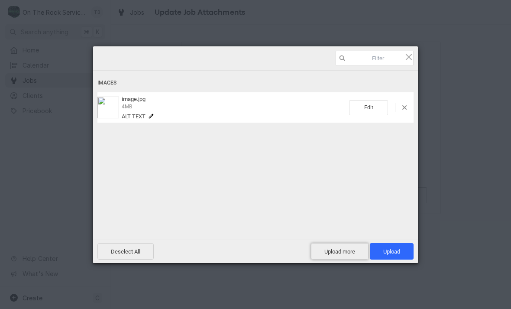
click at [343, 249] on span "Upload more" at bounding box center [340, 251] width 58 height 16
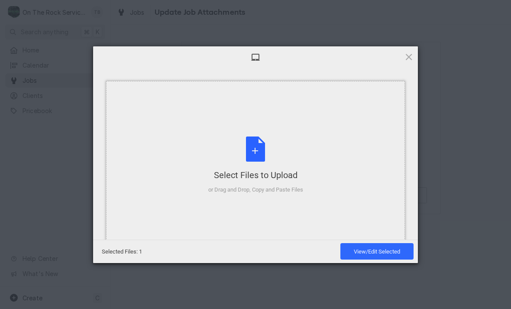
click at [254, 154] on div "Select Files to Upload or Drag and Drop, Copy and Paste Files" at bounding box center [255, 165] width 95 height 58
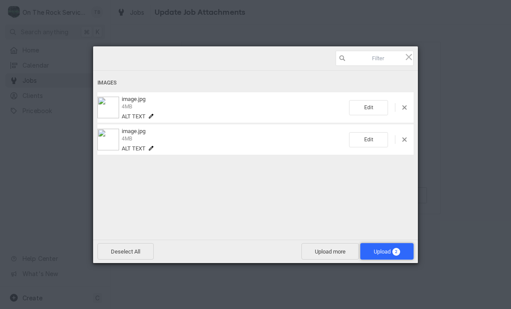
click at [375, 254] on span "Upload 2" at bounding box center [387, 251] width 26 height 6
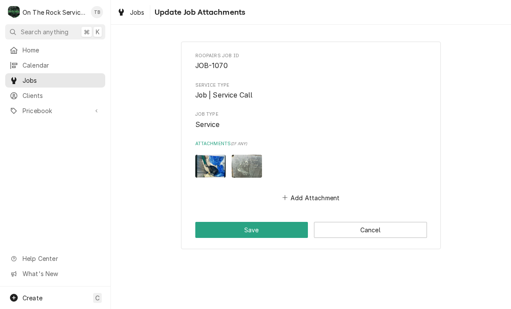
click at [316, 200] on button "Add Attachment" at bounding box center [311, 197] width 61 height 12
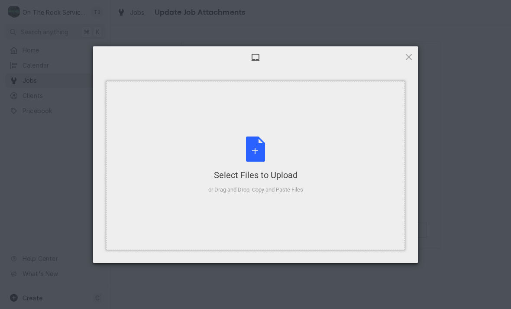
click at [258, 155] on div "Select Files to Upload or Drag and Drop, Copy and Paste Files" at bounding box center [255, 165] width 95 height 58
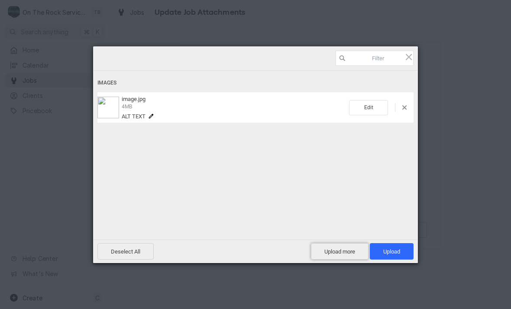
click at [343, 251] on span "Upload more" at bounding box center [340, 251] width 58 height 16
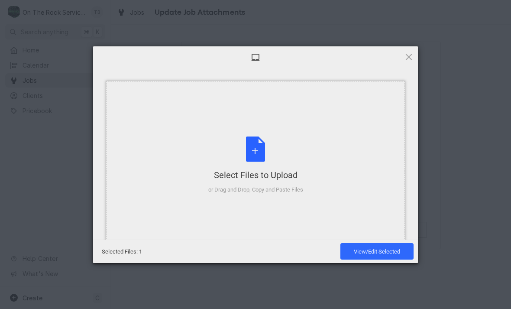
click at [259, 154] on div "Select Files to Upload or Drag and Drop, Copy and Paste Files" at bounding box center [255, 165] width 95 height 58
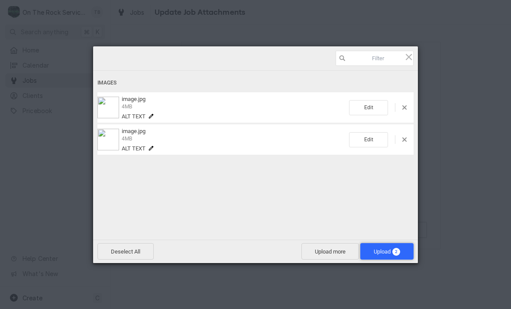
click at [392, 247] on span "Upload 2" at bounding box center [386, 251] width 53 height 16
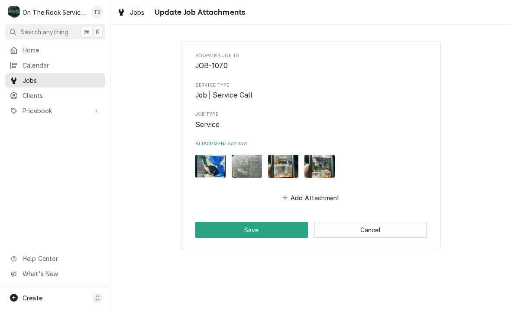
click at [251, 232] on button "Save" at bounding box center [251, 230] width 113 height 16
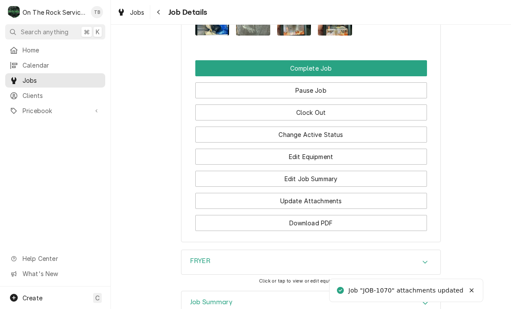
scroll to position [1010, 0]
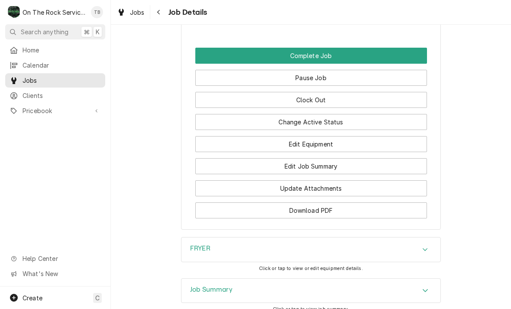
click at [343, 173] on button "Edit Job Summary" at bounding box center [311, 166] width 232 height 16
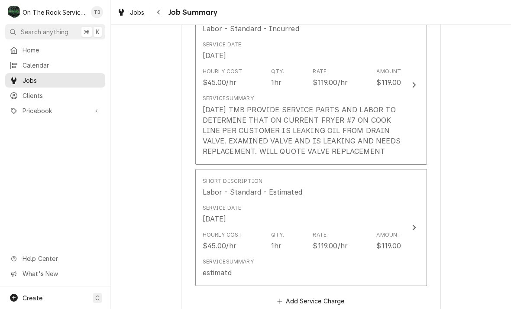
scroll to position [254, 0]
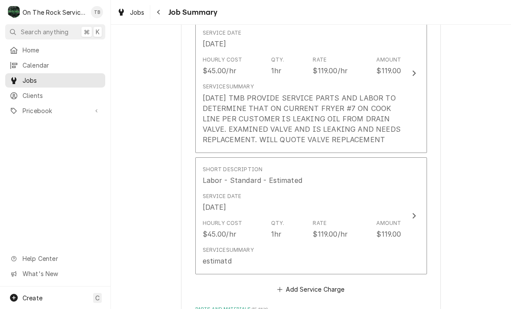
click at [402, 125] on button "Short Description Labor - Standard - Incurred Service Date [DATE] Hourly Cost $…" at bounding box center [311, 73] width 232 height 159
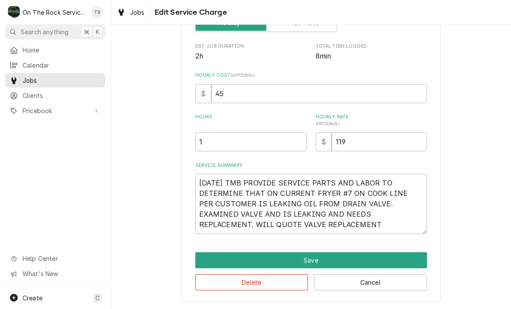
scroll to position [119, 0]
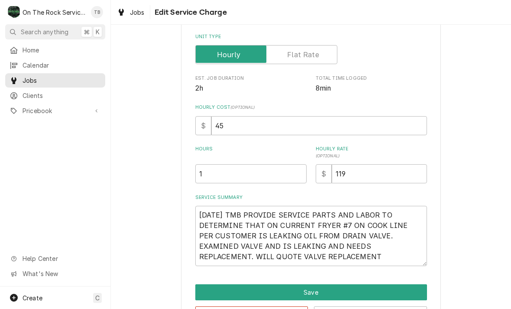
type textarea "x"
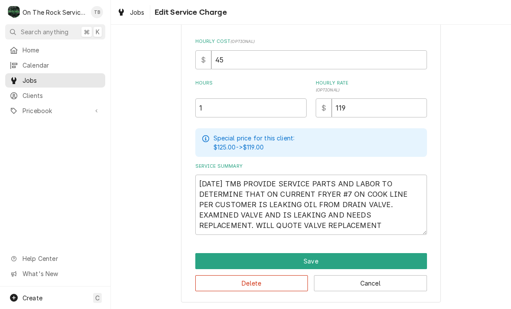
scroll to position [186, 0]
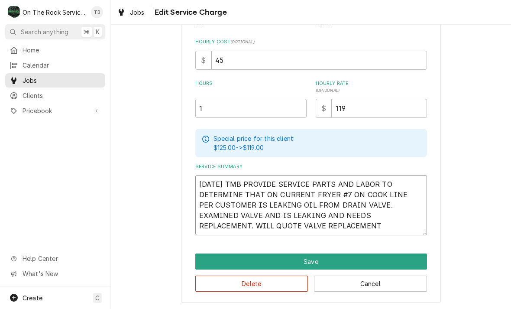
click at [344, 229] on textarea "9/12/25 TMB PROVIDE SERVICE PARTS AND LABOR TO DETERMINE THAT ON CURRENT FRYER …" at bounding box center [311, 205] width 232 height 60
type textarea "9/12/25 TMB PROVIDE SERVICE PARTS AND LABOR TO DETERMINE THAT ON CURRENT FRYER …"
type textarea "x"
type textarea "9/12/25 TMB PROVIDE SERVICE PARTS AND LABOR TO DETERMINE THAT ON CURRENT FRYER …"
type textarea "x"
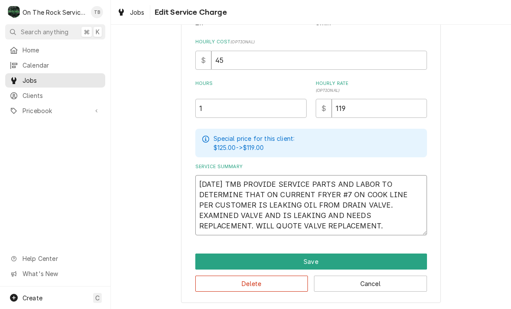
type textarea "9/12/25 TMB PROVIDE SERVICE PARTS AND LABOR TO DETERMINE THAT ON CURRENT FRYER …"
type textarea "x"
type textarea "9/12/25 TMB PROVIDE SERVICE PARTS AND LABOR TO DETERMINE THAT ON CURRENT FRYER …"
type textarea "x"
type textarea "9/12/25 TMB PROVIDE SERVICE PARTS AND LABOR TO DETERMINE THAT ON CURRENT FRYER …"
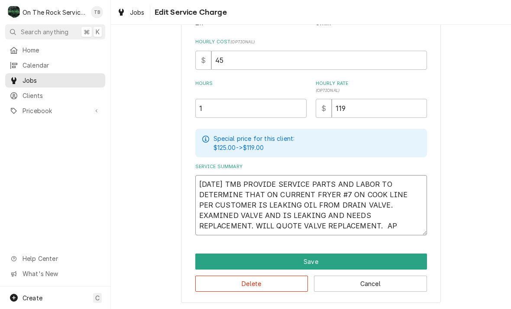
type textarea "x"
type textarea "9/12/25 TMB PROVIDE SERVICE PARTS AND LABOR TO DETERMINE THAT ON CURRENT FRYER …"
type textarea "x"
type textarea "9/12/25 TMB PROVIDE SERVICE PARTS AND LABOR TO DETERMINE THAT ON CURRENT FRYER …"
type textarea "x"
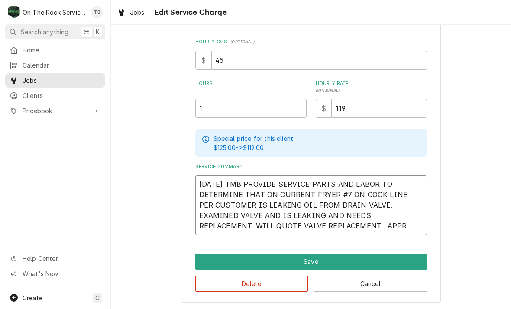
type textarea "9/12/25 TMB PROVIDE SERVICE PARTS AND LABOR TO DETERMINE THAT ON CURRENT FRYER …"
type textarea "x"
type textarea "9/12/25 TMB PROVIDE SERVICE PARTS AND LABOR TO DETERMINE THAT ON CURRENT FRYER …"
type textarea "x"
type textarea "9/12/25 TMB PROVIDE SERVICE PARTS AND LABOR TO DETERMINE THAT ON CURRENT FRYER …"
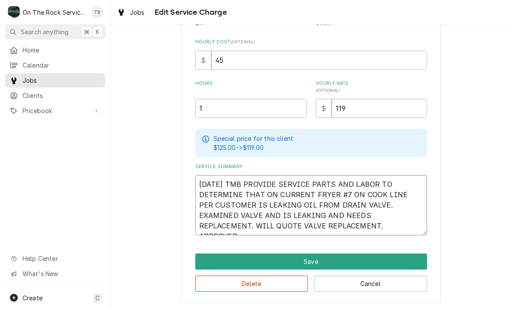
type textarea "x"
type textarea "9/12/25 TMB PROVIDE SERVICE PARTS AND LABOR TO DETERMINE THAT ON CURRENT FRYER …"
type textarea "x"
type textarea "9/12/25 TMB PROVIDE SERVICE PARTS AND LABOR TO DETERMINE THAT ON CURRENT FRYER …"
type textarea "x"
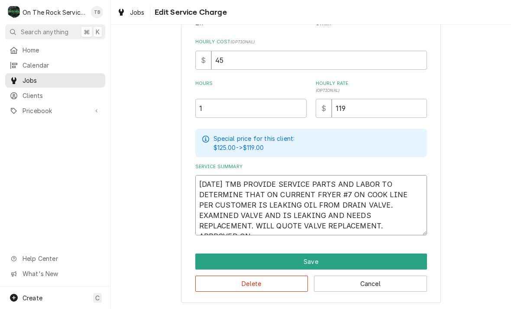
type textarea "9/12/25 TMB PROVIDE SERVICE PARTS AND LABOR TO DETERMINE THAT ON CURRENT FRYER …"
type textarea "x"
type textarea "9/12/25 TMB PROVIDE SERVICE PARTS AND LABOR TO DETERMINE THAT ON CURRENT FRYER …"
type textarea "x"
type textarea "9/12/25 TMB PROVIDE SERVICE PARTS AND LABOR TO DETERMINE THAT ON CURRENT FRYER …"
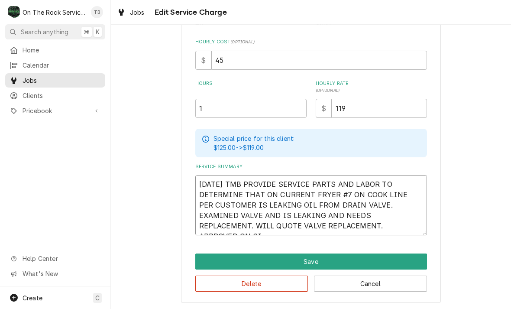
type textarea "x"
type textarea "9/12/25 TMB PROVIDE SERVICE PARTS AND LABOR TO DETERMINE THAT ON CURRENT FRYER …"
type textarea "x"
type textarea "9/12/25 TMB PROVIDE SERVICE PARTS AND LABOR TO DETERMINE THAT ON CURRENT FRYER …"
type textarea "x"
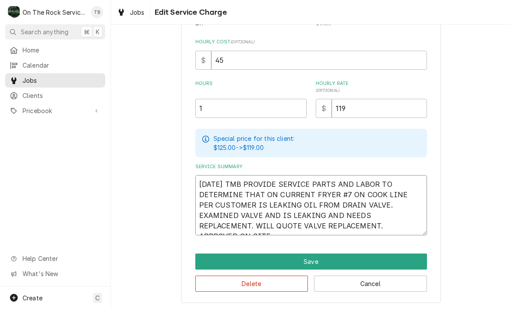
type textarea "9/12/25 TMB PROVIDE SERVICE PARTS AND LABOR TO DETERMINE THAT ON CURRENT FRYER …"
type textarea "x"
type textarea "9/12/25 TMB PROVIDE SERVICE PARTS AND LABOR TO DETERMINE THAT ON CURRENT FRYER …"
type textarea "x"
type textarea "9/12/25 TMB PROVIDE SERVICE PARTS AND LABOR TO DETERMINE THAT ON CURRENT FRYER …"
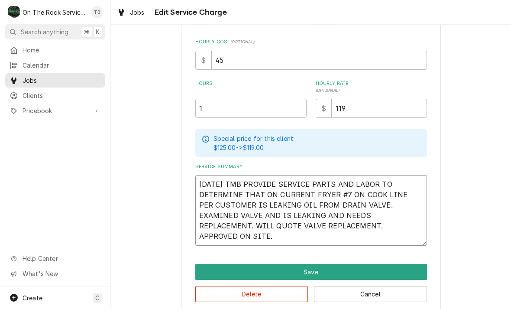
type textarea "x"
type textarea "9/12/25 TMB PROVIDE SERVICE PARTS AND LABOR TO DETERMINE THAT ON CURRENT FRYER …"
type textarea "x"
type textarea "9/12/25 TMB PROVIDE SERVICE PARTS AND LABOR TO DETERMINE THAT ON CURRENT FRYER …"
type textarea "x"
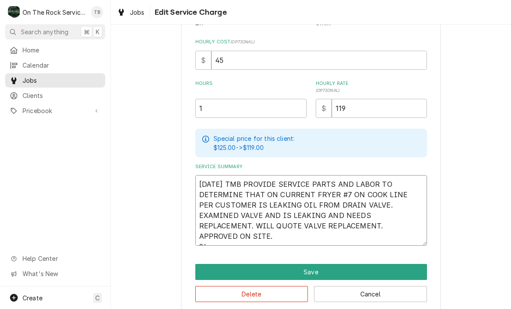
type textarea "9/12/25 TMB PROVIDE SERVICE PARTS AND LABOR TO DETERMINE THAT ON CURRENT FRYER …"
type textarea "x"
type textarea "9/12/25 TMB PROVIDE SERVICE PARTS AND LABOR TO DETERMINE THAT ON CURRENT FRYER …"
type textarea "x"
type textarea "9/12/25 TMB PROVIDE SERVICE PARTS AND LABOR TO DETERMINE THAT ON CURRENT FRYER …"
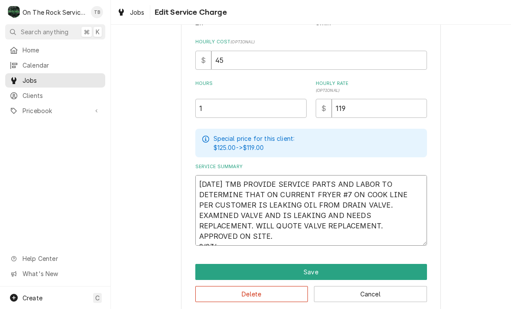
type textarea "x"
type textarea "9/12/25 TMB PROVIDE SERVICE PARTS AND LABOR TO DETERMINE THAT ON CURRENT FRYER …"
type textarea "x"
type textarea "9/12/25 TMB PROVIDE SERVICE PARTS AND LABOR TO DETERMINE THAT ON CURRENT FRYER …"
type textarea "x"
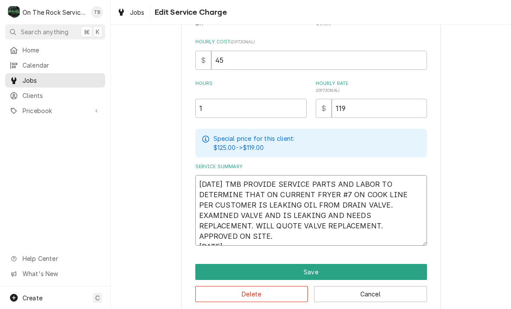
type textarea "9/12/25 TMB PROVIDE SERVICE PARTS AND LABOR TO DETERMINE THAT ON CURRENT FRYER …"
type textarea "x"
type textarea "9/12/25 TMB PROVIDE SERVICE PARTS AND LABOR TO DETERMINE THAT ON CURRENT FRYER …"
type textarea "x"
type textarea "9/12/25 TMB PROVIDE SERVICE PARTS AND LABOR TO DETERMINE THAT ON CURRENT FRYER …"
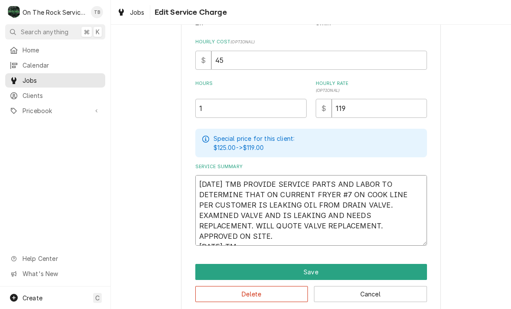
type textarea "x"
type textarea "9/12/25 TMB PROVIDE SERVICE PARTS AND LABOR TO DETERMINE THAT ON CURRENT FRYER …"
type textarea "x"
type textarea "9/12/25 TMB PROVIDE SERVICE PARTS AND LABOR TO DETERMINE THAT ON CURRENT FRYER …"
type textarea "x"
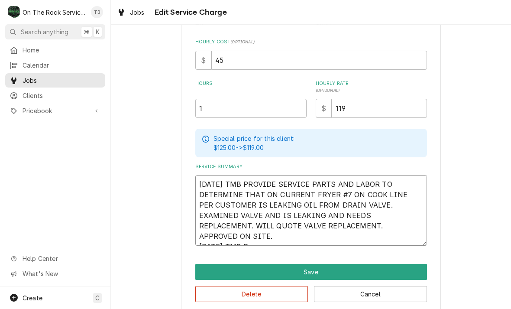
type textarea "9/12/25 TMB PROVIDE SERVICE PARTS AND LABOR TO DETERMINE THAT ON CURRENT FRYER …"
type textarea "x"
type textarea "9/12/25 TMB PROVIDE SERVICE PARTS AND LABOR TO DETERMINE THAT ON CURRENT FRYER …"
type textarea "x"
type textarea "9/12/25 TMB PROVIDE SERVICE PARTS AND LABOR TO DETERMINE THAT ON CURRENT FRYER …"
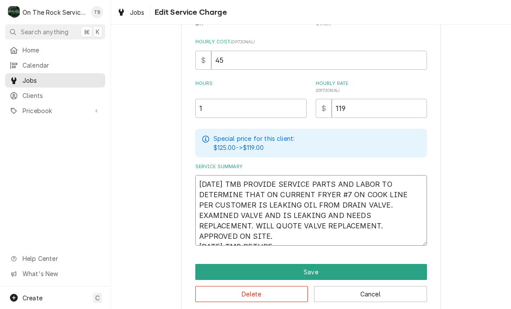
type textarea "x"
type textarea "9/12/25 TMB PROVIDE SERVICE PARTS AND LABOR TO DETERMINE THAT ON CURRENT FRYER …"
type textarea "x"
type textarea "9/12/25 TMB PROVIDE SERVICE PARTS AND LABOR TO DETERMINE THAT ON CURRENT FRYER …"
type textarea "x"
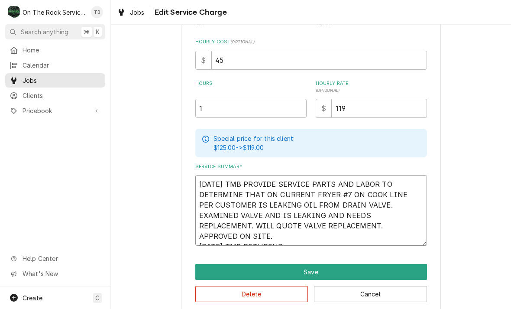
type textarea "9/12/25 TMB PROVIDE SERVICE PARTS AND LABOR TO DETERMINE THAT ON CURRENT FRYER …"
type textarea "x"
type textarea "9/12/25 TMB PROVIDE SERVICE PARTS AND LABOR TO DETERMINE THAT ON CURRENT FRYER …"
type textarea "x"
type textarea "9/12/25 TMB PROVIDE SERVICE PARTS AND LABOR TO DETERMINE THAT ON CURRENT FRYER …"
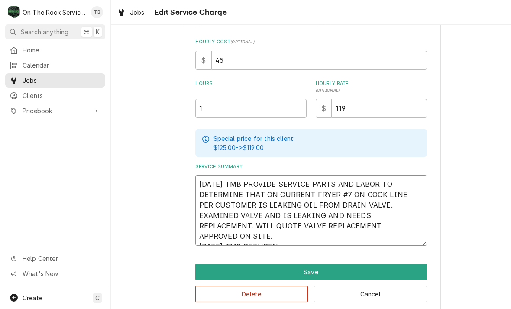
type textarea "x"
type textarea "9/12/25 TMB PROVIDE SERVICE PARTS AND LABOR TO DETERMINE THAT ON CURRENT FRYER …"
type textarea "x"
type textarea "9/12/25 TMB PROVIDE SERVICE PARTS AND LABOR TO DETERMINE THAT ON CURRENT FRYER …"
type textarea "x"
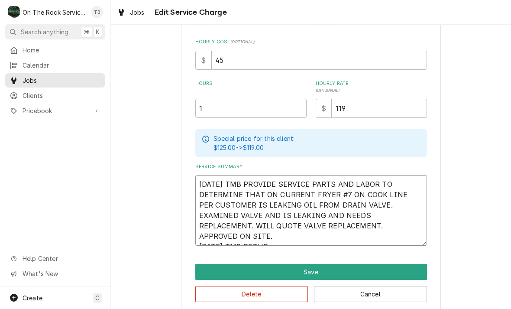
type textarea "9/12/25 TMB PROVIDE SERVICE PARTS AND LABOR TO DETERMINE THAT ON CURRENT FRYER …"
type textarea "x"
type textarea "9/12/25 TMB PROVIDE SERVICE PARTS AND LABOR TO DETERMINE THAT ON CURRENT FRYER …"
type textarea "x"
type textarea "9/12/25 TMB PROVIDE SERVICE PARTS AND LABOR TO DETERMINE THAT ON CURRENT FRYER …"
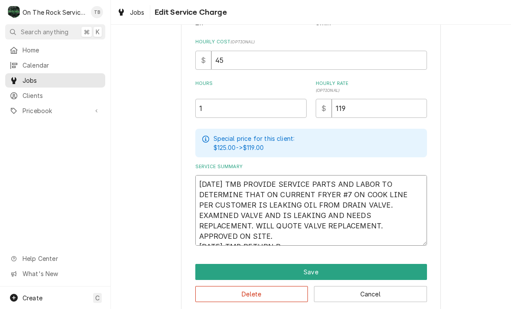
type textarea "x"
type textarea "9/12/25 TMB PROVIDE SERVICE PARTS AND LABOR TO DETERMINE THAT ON CURRENT FRYER …"
type textarea "x"
type textarea "9/12/25 TMB PROVIDE SERVICE PARTS AND LABOR TO DETERMINE THAT ON CURRENT FRYER …"
type textarea "x"
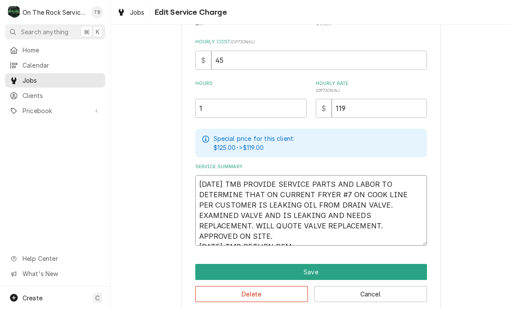
type textarea "9/12/25 TMB PROVIDE SERVICE PARTS AND LABOR TO DETERMINE THAT ON CURRENT FRYER …"
type textarea "x"
type textarea "9/12/25 TMB PROVIDE SERVICE PARTS AND LABOR TO DETERMINE THAT ON CURRENT FRYER …"
type textarea "x"
type textarea "9/12/25 TMB PROVIDE SERVICE PARTS AND LABOR TO DETERMINE THAT ON CURRENT FRYER …"
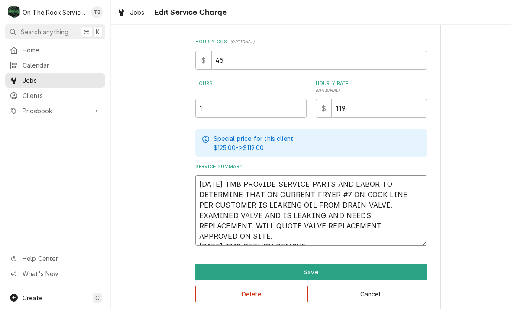
type textarea "x"
type textarea "9/12/25 TMB PROVIDE SERVICE PARTS AND LABOR TO DETERMINE THAT ON CURRENT FRYER …"
type textarea "x"
type textarea "9/12/25 TMB PROVIDE SERVICE PARTS AND LABOR TO DETERMINE THAT ON CURRENT FRYER …"
type textarea "x"
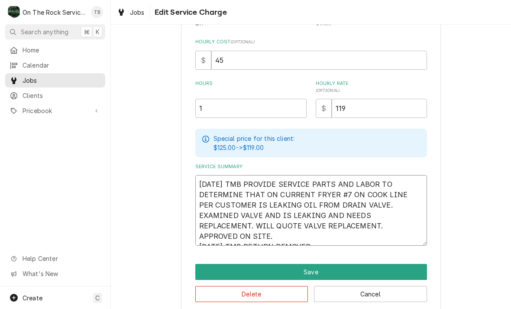
type textarea "9/12/25 TMB PROVIDE SERVICE PARTS AND LABOR TO DETERMINE THAT ON CURRENT FRYER …"
type textarea "x"
type textarea "9/12/25 TMB PROVIDE SERVICE PARTS AND LABOR TO DETERMINE THAT ON CURRENT FRYER …"
type textarea "x"
type textarea "9/12/25 TMB PROVIDE SERVICE PARTS AND LABOR TO DETERMINE THAT ON CURRENT FRYER …"
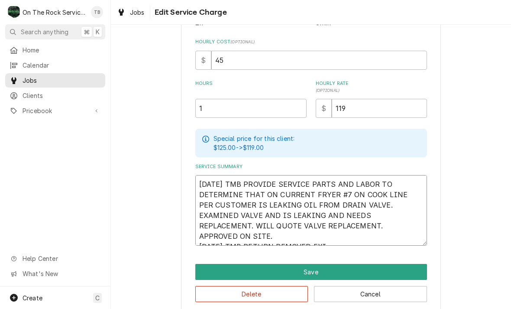
type textarea "x"
type textarea "9/12/25 TMB PROVIDE SERVICE PARTS AND LABOR TO DETERMINE THAT ON CURRENT FRYER …"
type textarea "x"
type textarea "9/12/25 TMB PROVIDE SERVICE PARTS AND LABOR TO DETERMINE THAT ON CURRENT FRYER …"
type textarea "x"
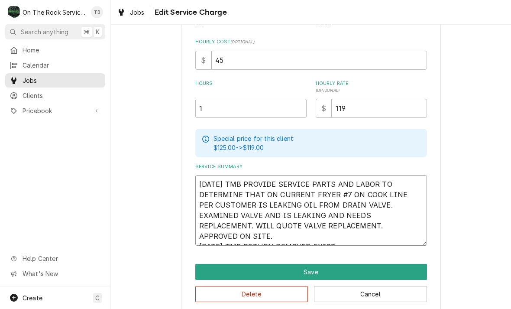
type textarea "9/12/25 TMB PROVIDE SERVICE PARTS AND LABOR TO DETERMINE THAT ON CURRENT FRYER …"
type textarea "x"
type textarea "9/12/25 TMB PROVIDE SERVICE PARTS AND LABOR TO DETERMINE THAT ON CURRENT FRYER …"
type textarea "x"
type textarea "9/12/25 TMB PROVIDE SERVICE PARTS AND LABOR TO DETERMINE THAT ON CURRENT FRYER …"
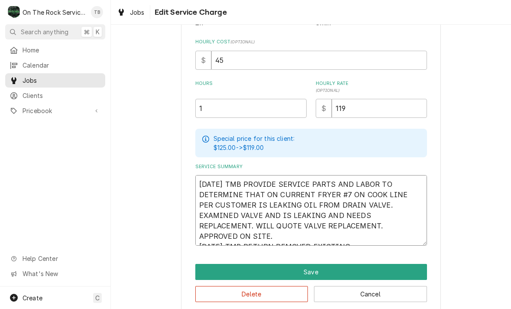
type textarea "x"
type textarea "9/12/25 TMB PROVIDE SERVICE PARTS AND LABOR TO DETERMINE THAT ON CURRENT FRYER …"
type textarea "x"
type textarea "9/12/25 TMB PROVIDE SERVICE PARTS AND LABOR TO DETERMINE THAT ON CURRENT FRYER …"
type textarea "x"
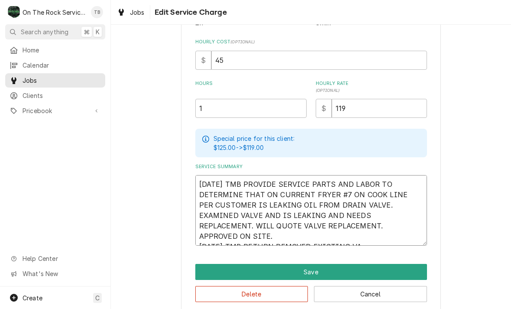
type textarea "9/12/25 TMB PROVIDE SERVICE PARTS AND LABOR TO DETERMINE THAT ON CURRENT FRYER …"
type textarea "x"
type textarea "9/12/25 TMB PROVIDE SERVICE PARTS AND LABOR TO DETERMINE THAT ON CURRENT FRYER …"
type textarea "x"
type textarea "9/12/25 TMB PROVIDE SERVICE PARTS AND LABOR TO DETERMINE THAT ON CURRENT FRYER …"
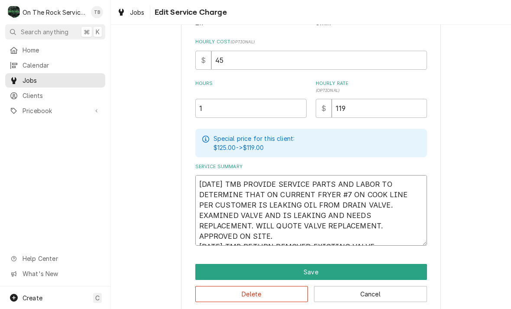
type textarea "x"
type textarea "9/12/25 TMB PROVIDE SERVICE PARTS AND LABOR TO DETERMINE THAT ON CURRENT FRYER …"
type textarea "x"
type textarea "9/12/25 TMB PROVIDE SERVICE PARTS AND LABOR TO DETERMINE THAT ON CURRENT FRYER …"
type textarea "x"
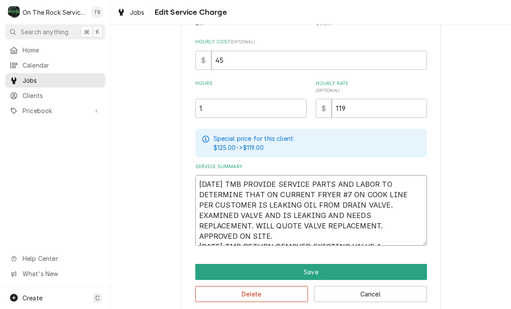
type textarea "9/12/25 TMB PROVIDE SERVICE PARTS AND LABOR TO DETERMINE THAT ON CURRENT FRYER …"
type textarea "x"
type textarea "9/12/25 TMB PROVIDE SERVICE PARTS AND LABOR TO DETERMINE THAT ON CURRENT FRYER …"
type textarea "x"
type textarea "9/12/25 TMB PROVIDE SERVICE PARTS AND LABOR TO DETERMINE THAT ON CURRENT FRYER …"
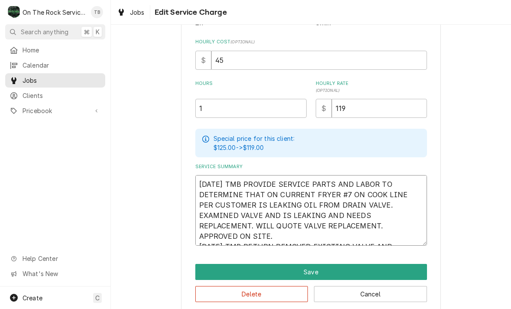
type textarea "x"
type textarea "9/12/25 TMB PROVIDE SERVICE PARTS AND LABOR TO DETERMINE THAT ON CURRENT FRYER …"
type textarea "x"
type textarea "9/12/25 TMB PROVIDE SERVICE PARTS AND LABOR TO DETERMINE THAT ON CURRENT FRYER …"
type textarea "x"
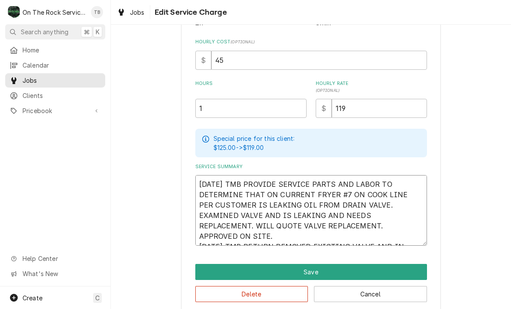
type textarea "9/12/25 TMB PROVIDE SERVICE PARTS AND LABOR TO DETERMINE THAT ON CURRENT FRYER …"
type textarea "x"
type textarea "9/12/25 TMB PROVIDE SERVICE PARTS AND LABOR TO DETERMINE THAT ON CURRENT FRYER …"
type textarea "x"
type textarea "9/12/25 TMB PROVIDE SERVICE PARTS AND LABOR TO DETERMINE THAT ON CURRENT FRYER …"
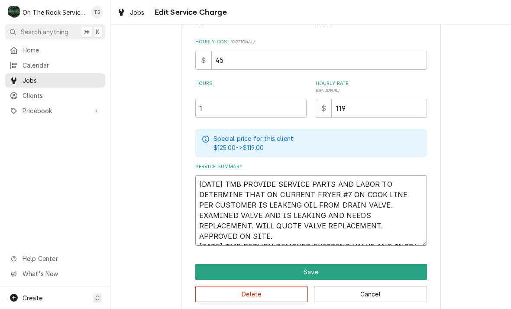
type textarea "x"
type textarea "9/12/25 TMB PROVIDE SERVICE PARTS AND LABOR TO DETERMINE THAT ON CURRENT FRYER …"
type textarea "x"
type textarea "9/12/25 TMB PROVIDE SERVICE PARTS AND LABOR TO DETERMINE THAT ON CURRENT FRYER …"
type textarea "x"
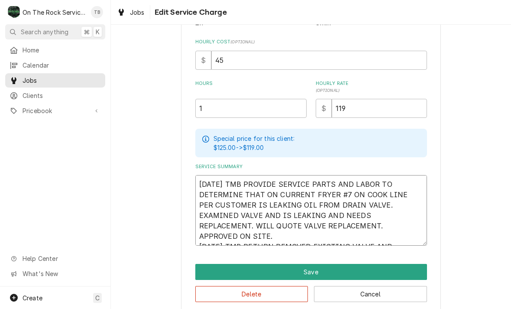
type textarea "9/12/25 TMB PROVIDE SERVICE PARTS AND LABOR TO DETERMINE THAT ON CURRENT FRYER …"
type textarea "x"
type textarea "9/12/25 TMB PROVIDE SERVICE PARTS AND LABOR TO DETERMINE THAT ON CURRENT FRYER …"
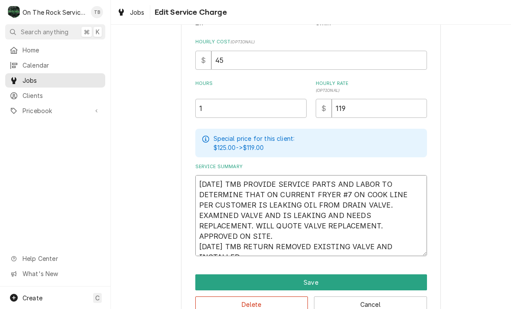
type textarea "x"
type textarea "9/12/25 TMB PROVIDE SERVICE PARTS AND LABOR TO DETERMINE THAT ON CURRENT FRYER …"
type textarea "x"
type textarea "9/12/25 TMB PROVIDE SERVICE PARTS AND LABOR TO DETERMINE THAT ON CURRENT FRYER …"
type textarea "x"
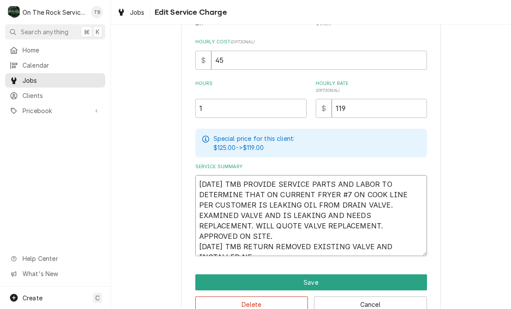
type textarea "9/12/25 TMB PROVIDE SERVICE PARTS AND LABOR TO DETERMINE THAT ON CURRENT FRYER …"
type textarea "x"
type textarea "9/12/25 TMB PROVIDE SERVICE PARTS AND LABOR TO DETERMINE THAT ON CURRENT FRYER …"
type textarea "x"
type textarea "9/12/25 TMB PROVIDE SERVICE PARTS AND LABOR TO DETERMINE THAT ON CURRENT FRYER …"
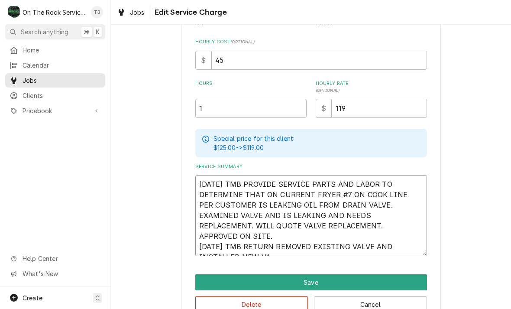
type textarea "x"
type textarea "9/12/25 TMB PROVIDE SERVICE PARTS AND LABOR TO DETERMINE THAT ON CURRENT FRYER …"
type textarea "x"
type textarea "9/12/25 TMB PROVIDE SERVICE PARTS AND LABOR TO DETERMINE THAT ON CURRENT FRYER …"
type textarea "x"
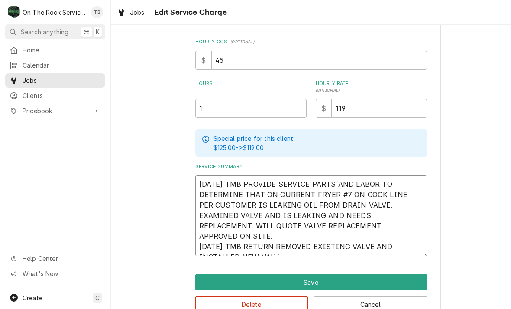
type textarea "9/12/25 TMB PROVIDE SERVICE PARTS AND LABOR TO DETERMINE THAT ON CURRENT FRYER …"
type textarea "x"
type textarea "9/12/25 TMB PROVIDE SERVICE PARTS AND LABOR TO DETERMINE THAT ON CURRENT FRYER …"
type textarea "x"
type textarea "9/12/25 TMB PROVIDE SERVICE PARTS AND LABOR TO DETERMINE THAT ON CURRENT FRYER …"
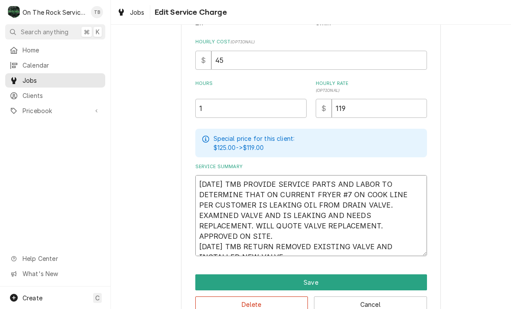
type textarea "x"
type textarea "9/12/25 TMB PROVIDE SERVICE PARTS AND LABOR TO DETERMINE THAT ON CURRENT FRYER …"
type textarea "x"
type textarea "9/12/25 TMB PROVIDE SERVICE PARTS AND LABOR TO DETERMINE THAT ON CURRENT FRYER …"
type textarea "x"
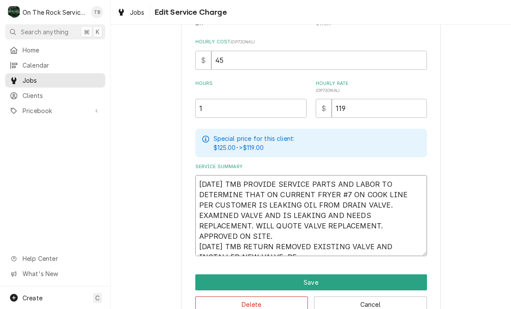
type textarea "9/12/25 TMB PROVIDE SERVICE PARTS AND LABOR TO DETERMINE THAT ON CURRENT FRYER …"
type textarea "x"
type textarea "9/12/25 TMB PROVIDE SERVICE PARTS AND LABOR TO DETERMINE THAT ON CURRENT FRYER …"
type textarea "x"
type textarea "9/12/25 TMB PROVIDE SERVICE PARTS AND LABOR TO DETERMINE THAT ON CURRENT FRYER …"
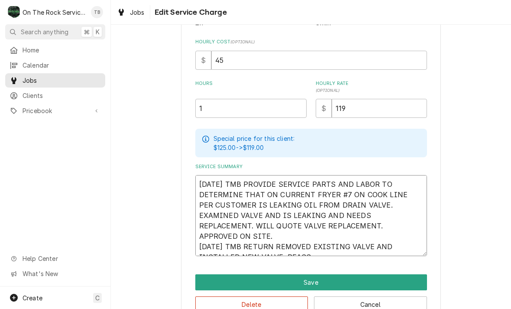
type textarea "x"
type textarea "9/12/25 TMB PROVIDE SERVICE PARTS AND LABOR TO DETERMINE THAT ON CURRENT FRYER …"
type textarea "x"
type textarea "9/12/25 TMB PROVIDE SERVICE PARTS AND LABOR TO DETERMINE THAT ON CURRENT FRYER …"
type textarea "x"
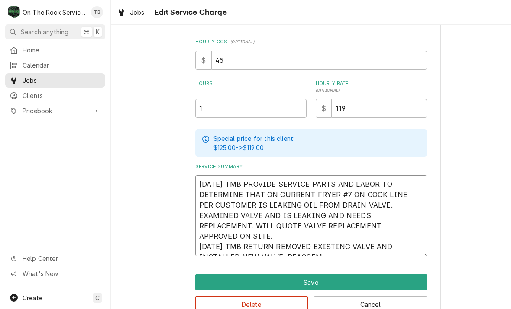
type textarea "9/12/25 TMB PROVIDE SERVICE PARTS AND LABOR TO DETERMINE THAT ON CURRENT FRYER …"
type textarea "x"
type textarea "9/12/25 TMB PROVIDE SERVICE PARTS AND LABOR TO DETERMINE THAT ON CURRENT FRYER …"
type textarea "x"
type textarea "9/12/25 TMB PROVIDE SERVICE PARTS AND LABOR TO DETERMINE THAT ON CURRENT FRYER …"
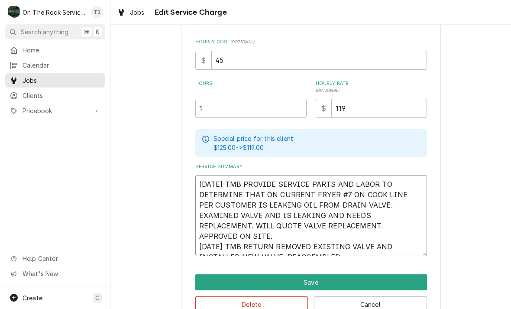
type textarea "x"
type textarea "9/12/25 TMB PROVIDE SERVICE PARTS AND LABOR TO DETERMINE THAT ON CURRENT FRYER …"
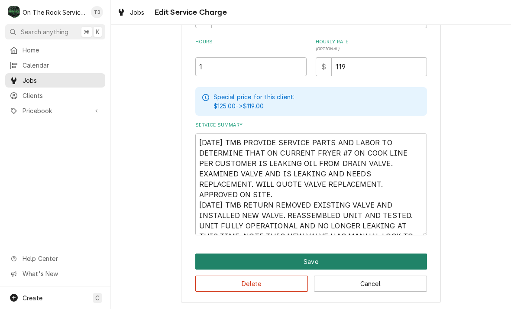
click at [317, 261] on button "Save" at bounding box center [311, 261] width 232 height 16
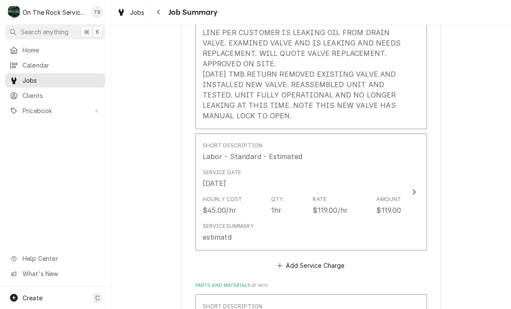
scroll to position [340, 0]
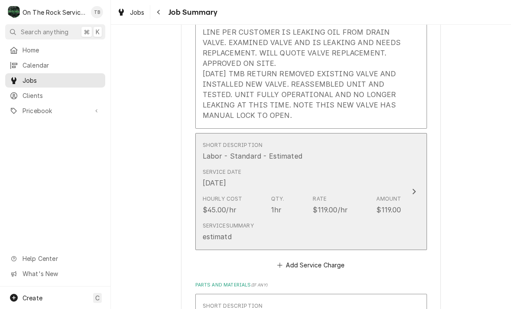
click at [367, 189] on div "Service Date Sep 12, 2025" at bounding box center [302, 178] width 199 height 27
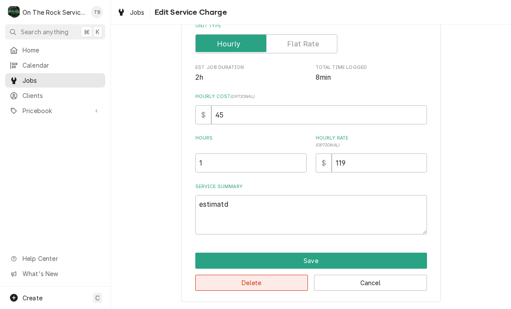
click at [272, 284] on button "Delete" at bounding box center [251, 283] width 113 height 16
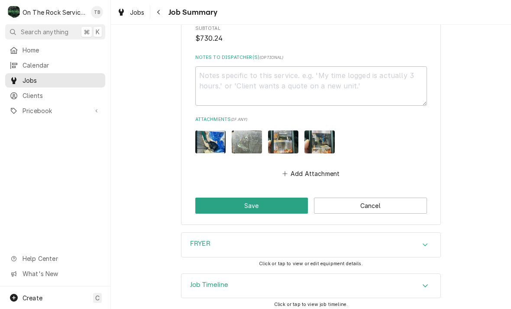
scroll to position [893, 0]
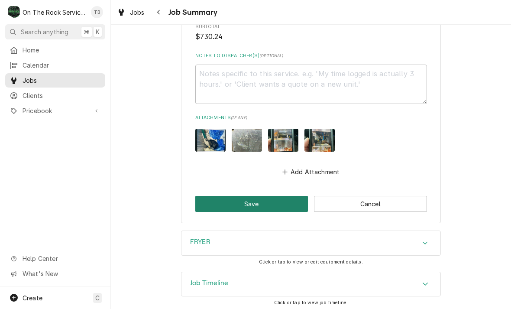
click at [239, 212] on button "Save" at bounding box center [251, 204] width 113 height 16
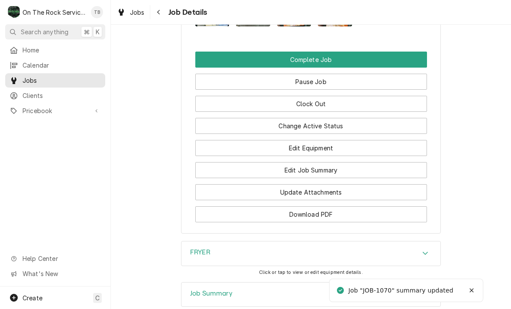
scroll to position [950, 0]
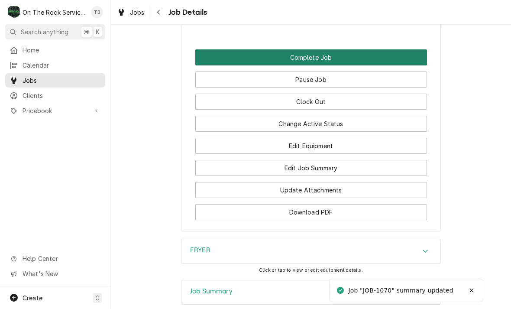
click at [320, 62] on button "Complete Job" at bounding box center [311, 57] width 232 height 16
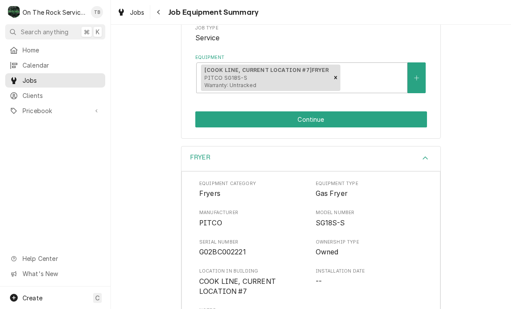
scroll to position [146, 0]
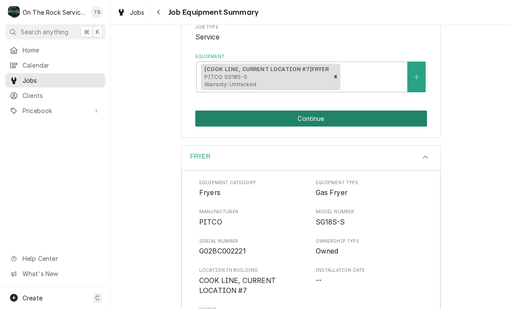
click at [317, 126] on button "Continue" at bounding box center [311, 118] width 232 height 16
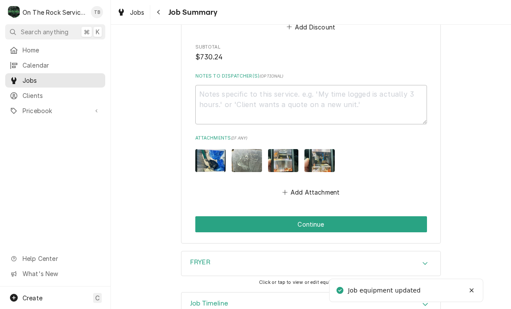
scroll to position [884, 0]
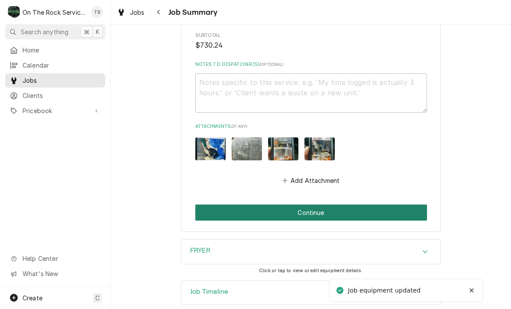
click at [314, 220] on button "Continue" at bounding box center [311, 212] width 232 height 16
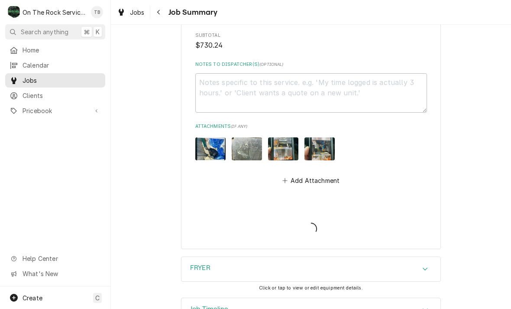
type textarea "x"
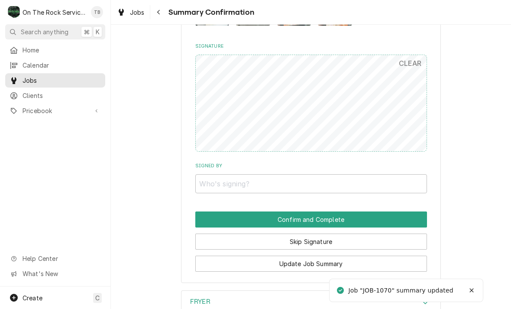
scroll to position [811, 0]
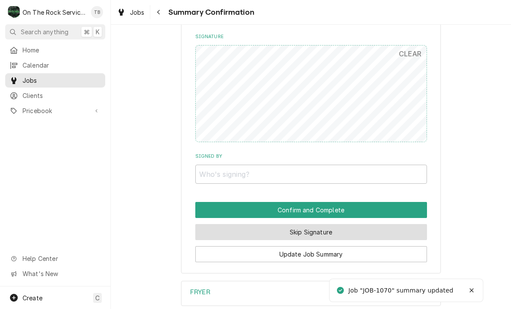
click at [307, 236] on button "Skip Signature" at bounding box center [311, 232] width 232 height 16
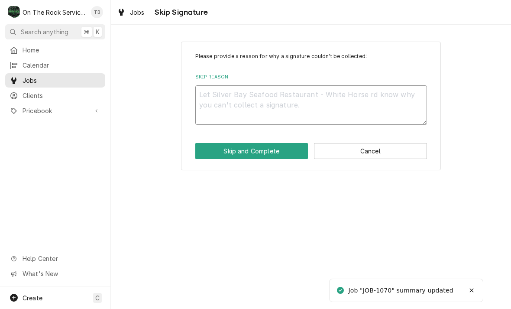
click at [223, 110] on textarea "Skip Reason" at bounding box center [311, 104] width 232 height 39
type textarea "x"
type textarea "S"
type textarea "x"
type textarea "SK"
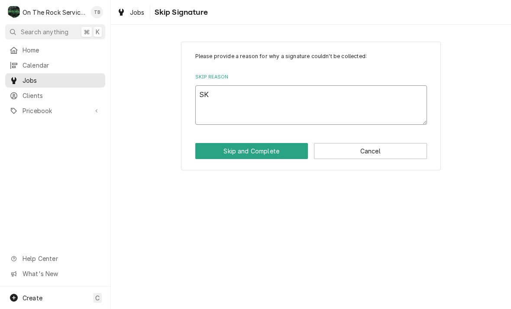
type textarea "x"
type textarea "SKI"
type textarea "x"
type textarea "SKIP"
click at [266, 149] on button "Skip and Complete" at bounding box center [251, 151] width 113 height 16
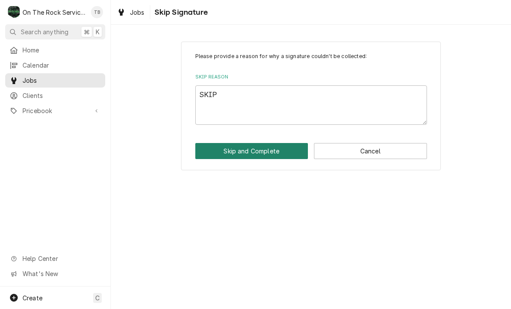
type textarea "x"
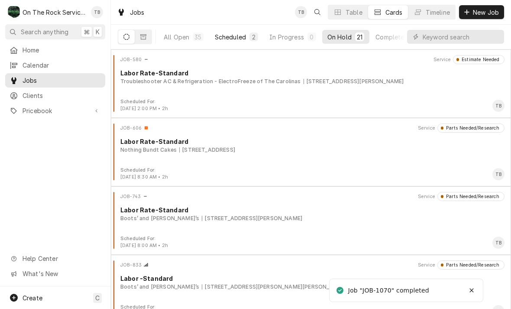
click at [229, 37] on div "Scheduled" at bounding box center [230, 36] width 31 height 9
